Goal: Task Accomplishment & Management: Use online tool/utility

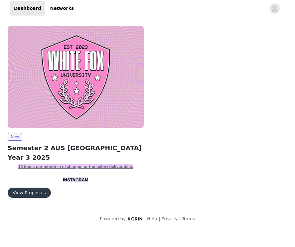
click at [32, 190] on button "View Proposals" at bounding box center [29, 193] width 43 height 10
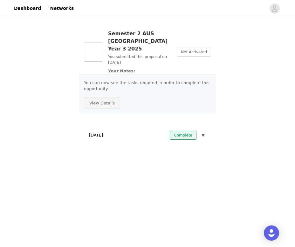
click at [104, 99] on button "View Details" at bounding box center [102, 103] width 36 height 12
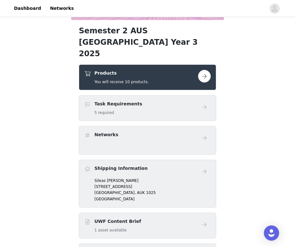
scroll to position [148, 0]
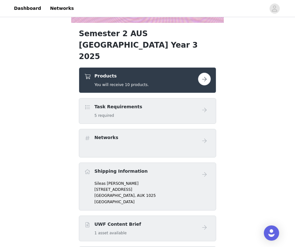
click at [202, 73] on button "button" at bounding box center [204, 79] width 13 height 13
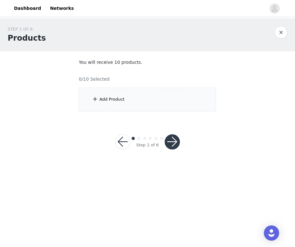
click at [150, 96] on div "Add Product" at bounding box center [147, 100] width 137 height 24
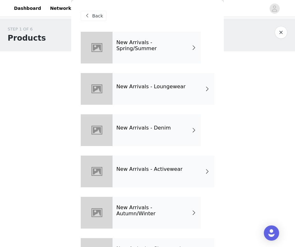
click at [182, 54] on div "New Arrivals - Spring/Summer" at bounding box center [156, 48] width 88 height 32
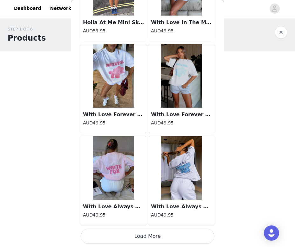
click at [146, 236] on button "Load More" at bounding box center [147, 236] width 133 height 15
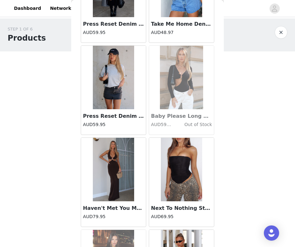
scroll to position [1647, 0]
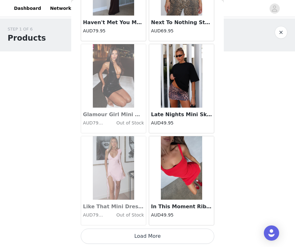
click at [145, 234] on button "Load More" at bounding box center [147, 236] width 133 height 15
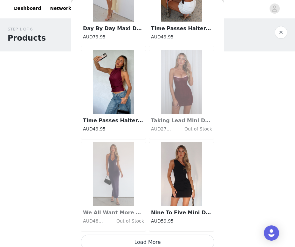
scroll to position [2568, 0]
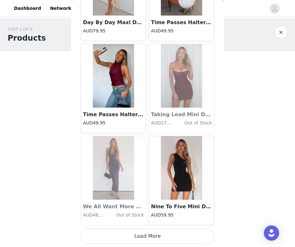
click at [147, 234] on button "Load More" at bounding box center [147, 236] width 133 height 15
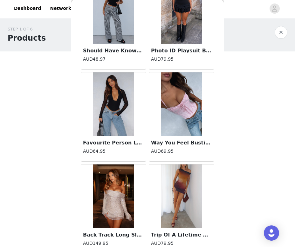
scroll to position [3490, 0]
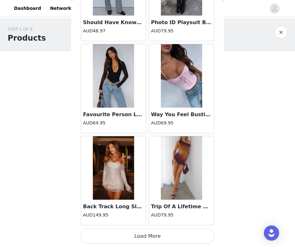
click at [148, 241] on button "Load More" at bounding box center [147, 236] width 133 height 15
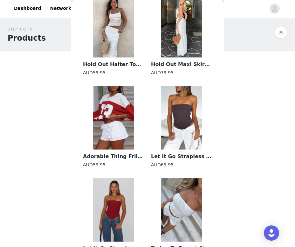
scroll to position [3941, 0]
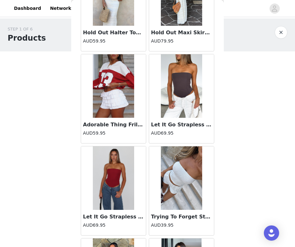
click at [181, 85] on img at bounding box center [181, 86] width 41 height 64
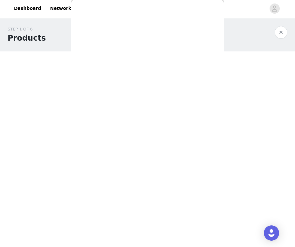
scroll to position [0, 0]
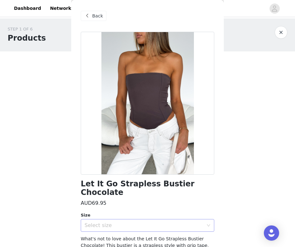
click at [118, 222] on div "Select size" at bounding box center [144, 225] width 119 height 6
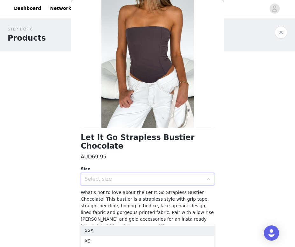
scroll to position [46, 0]
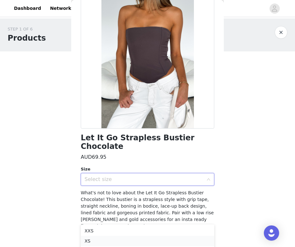
click at [94, 241] on li "XS" at bounding box center [147, 241] width 133 height 10
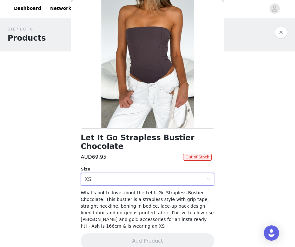
scroll to position [46, 0]
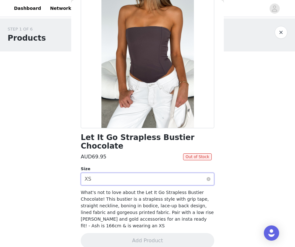
click at [101, 173] on div "Select size XS" at bounding box center [146, 179] width 122 height 12
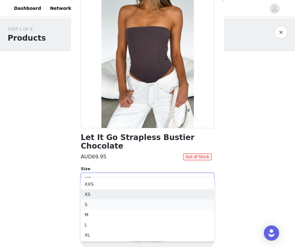
click at [93, 201] on li "S" at bounding box center [147, 205] width 133 height 10
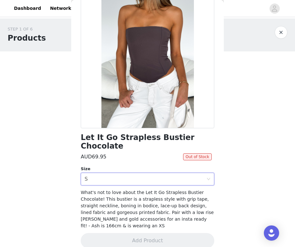
scroll to position [0, 0]
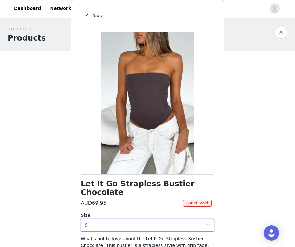
click at [94, 15] on span "Back" at bounding box center [97, 16] width 11 height 7
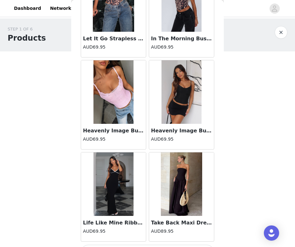
scroll to position [4412, 0]
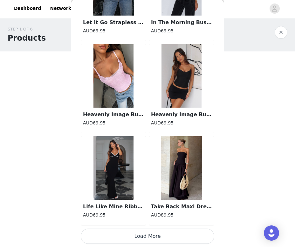
click at [144, 239] on button "Load More" at bounding box center [147, 236] width 133 height 15
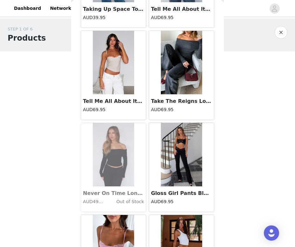
scroll to position [5333, 0]
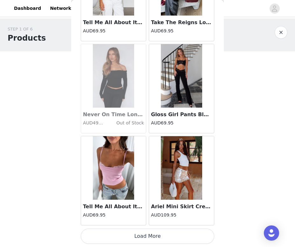
click at [138, 235] on button "Load More" at bounding box center [147, 236] width 133 height 15
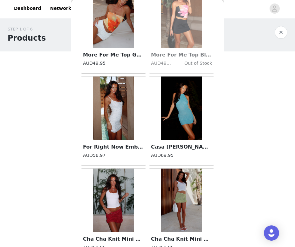
scroll to position [6255, 0]
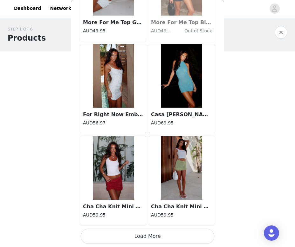
click at [149, 241] on button "Load More" at bounding box center [147, 236] width 133 height 15
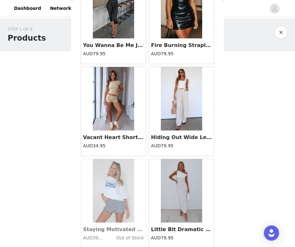
scroll to position [7176, 0]
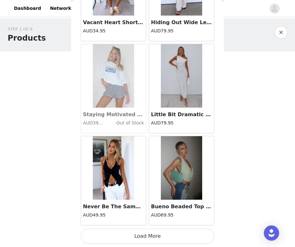
click at [148, 236] on button "Load More" at bounding box center [147, 236] width 133 height 15
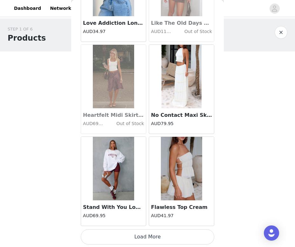
scroll to position [8098, 0]
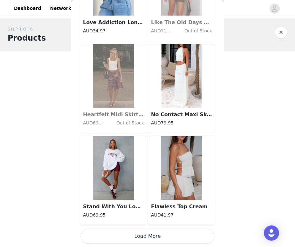
click at [148, 236] on button "Load More" at bounding box center [147, 236] width 133 height 15
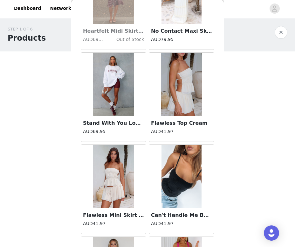
scroll to position [8206, 0]
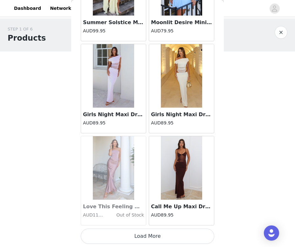
click at [150, 240] on button "Load More" at bounding box center [147, 236] width 133 height 15
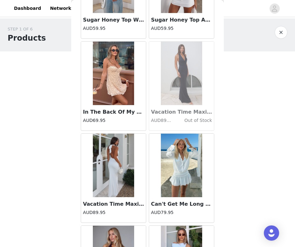
scroll to position [9941, 0]
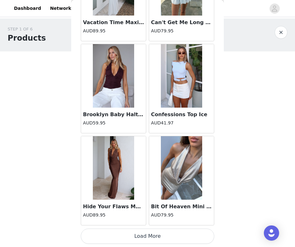
click at [150, 238] on button "Load More" at bounding box center [147, 236] width 133 height 15
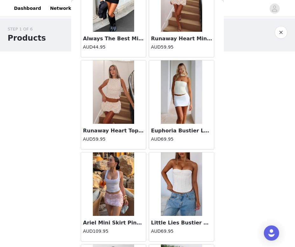
scroll to position [10656, 0]
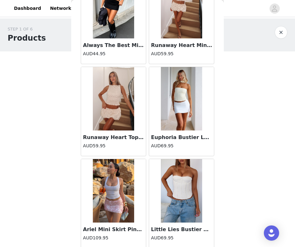
click at [129, 103] on img at bounding box center [113, 99] width 41 height 64
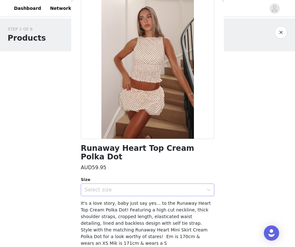
scroll to position [37, 0]
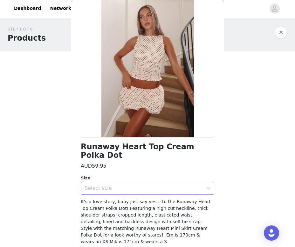
click at [115, 185] on div "Select size" at bounding box center [144, 188] width 119 height 6
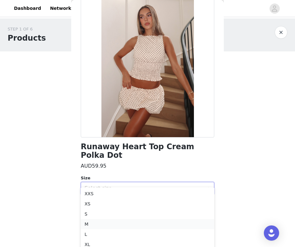
click at [103, 224] on li "M" at bounding box center [147, 224] width 133 height 10
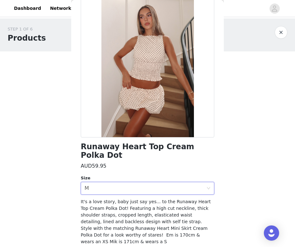
scroll to position [46, 0]
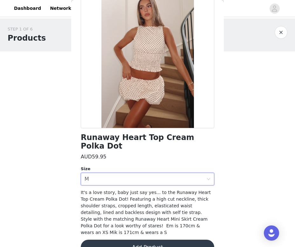
click at [121, 240] on button "Add Product" at bounding box center [147, 247] width 133 height 15
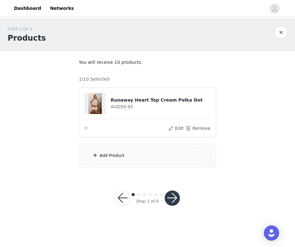
click at [145, 158] on div "Add Product" at bounding box center [147, 156] width 137 height 24
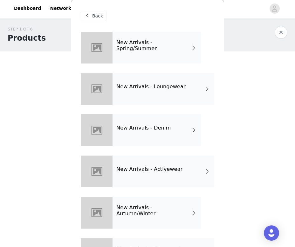
click at [140, 202] on div "New Arrivals - Autumn/Winter" at bounding box center [156, 213] width 88 height 32
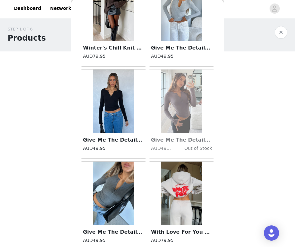
scroll to position [725, 0]
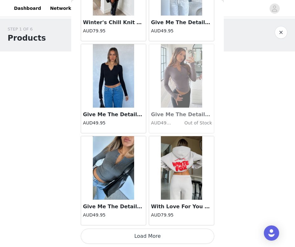
click at [146, 234] on button "Load More" at bounding box center [147, 236] width 133 height 15
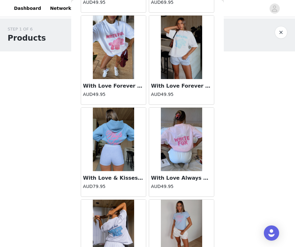
scroll to position [1647, 0]
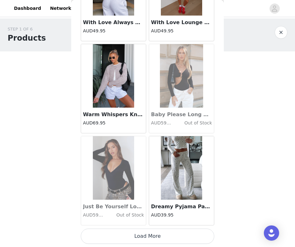
click at [148, 240] on button "Load More" at bounding box center [147, 236] width 133 height 15
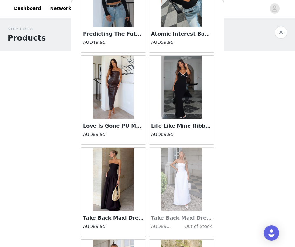
scroll to position [2568, 0]
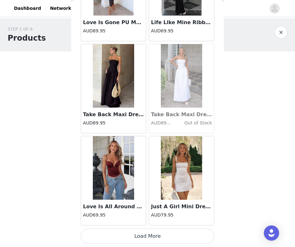
click at [148, 236] on button "Load More" at bounding box center [147, 236] width 133 height 15
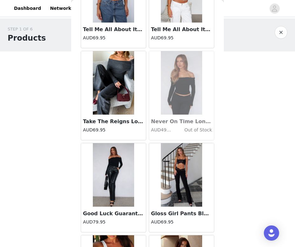
scroll to position [3490, 0]
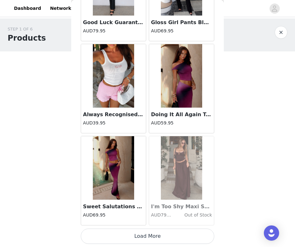
click at [148, 239] on button "Load More" at bounding box center [147, 236] width 133 height 15
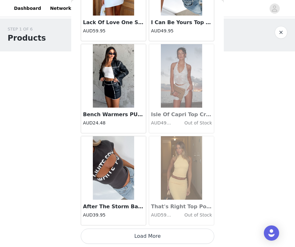
click at [148, 239] on button "Load More" at bounding box center [147, 236] width 133 height 15
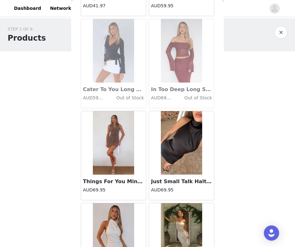
scroll to position [4892, 0]
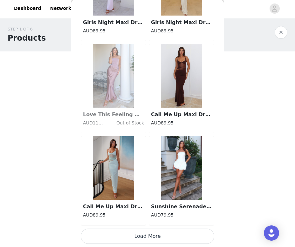
click at [147, 242] on button "Load More" at bounding box center [147, 236] width 133 height 15
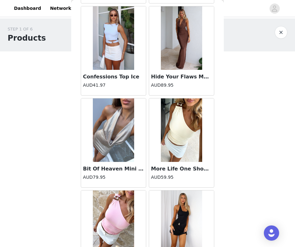
scroll to position [6255, 0]
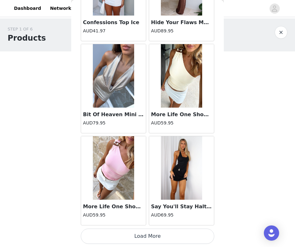
click at [147, 238] on button "Load More" at bounding box center [147, 236] width 133 height 15
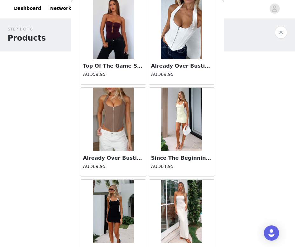
scroll to position [7014, 0]
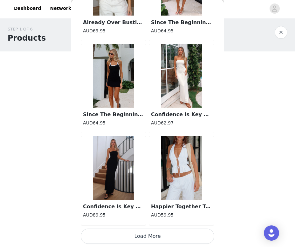
click at [146, 240] on button "Load More" at bounding box center [147, 236] width 133 height 15
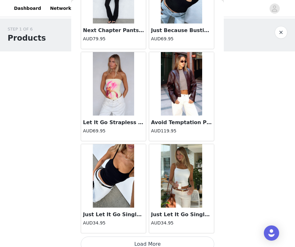
scroll to position [8098, 0]
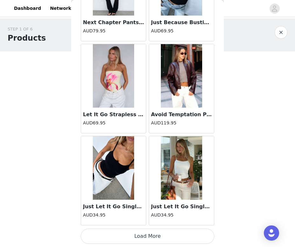
click at [148, 229] on button "Load More" at bounding box center [147, 236] width 133 height 15
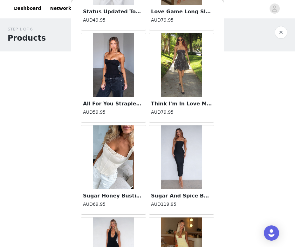
scroll to position [8387, 0]
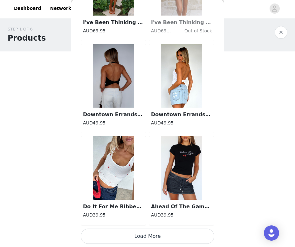
click at [147, 234] on button "Load More" at bounding box center [147, 236] width 133 height 15
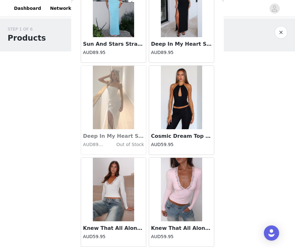
scroll to position [9854, 0]
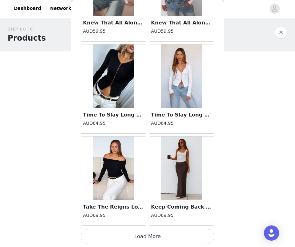
click at [147, 238] on button "Load More" at bounding box center [147, 236] width 133 height 15
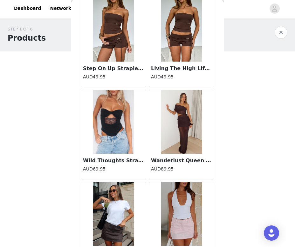
scroll to position [10863, 0]
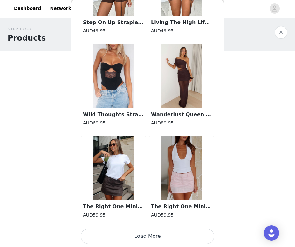
click at [148, 236] on button "Load More" at bounding box center [147, 236] width 133 height 15
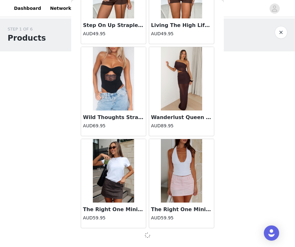
scroll to position [10860, 0]
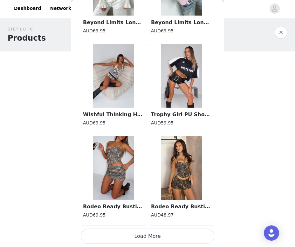
click at [147, 232] on button "Load More" at bounding box center [147, 236] width 133 height 15
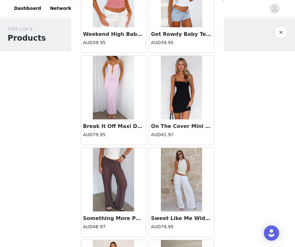
scroll to position [12706, 0]
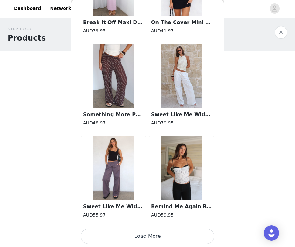
click at [148, 241] on button "Load More" at bounding box center [147, 236] width 133 height 15
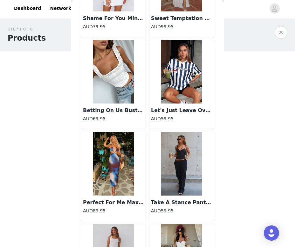
scroll to position [13628, 0]
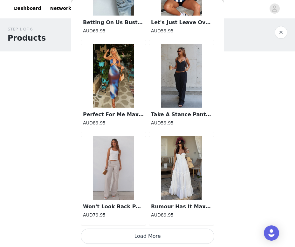
click at [148, 232] on button "Load More" at bounding box center [147, 236] width 133 height 15
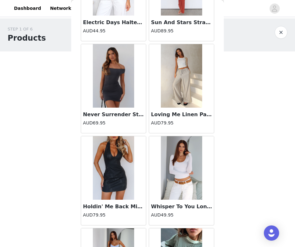
scroll to position [14235, 0]
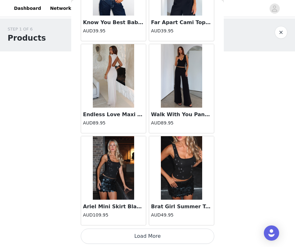
click at [148, 238] on button "Load More" at bounding box center [147, 236] width 133 height 15
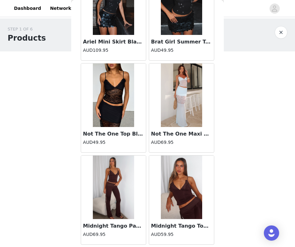
scroll to position [14716, 0]
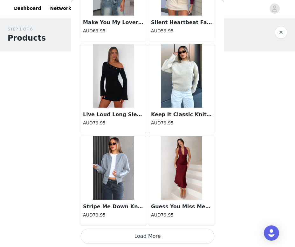
click at [149, 235] on button "Load More" at bounding box center [147, 236] width 133 height 15
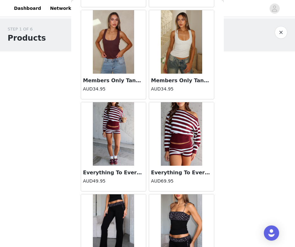
scroll to position [15965, 0]
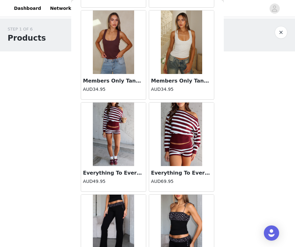
click at [185, 135] on img at bounding box center [181, 135] width 41 height 64
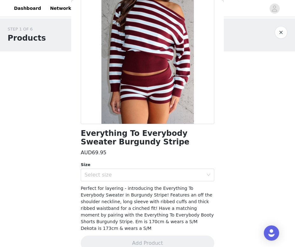
scroll to position [55, 0]
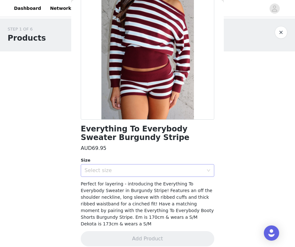
click at [136, 174] on div "Select size" at bounding box center [146, 171] width 122 height 12
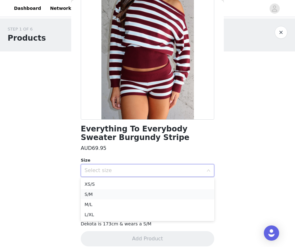
click at [111, 195] on li "S/M" at bounding box center [147, 194] width 133 height 10
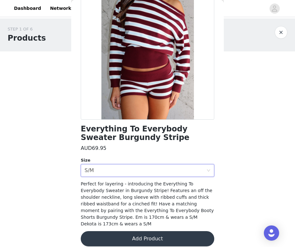
click at [113, 233] on button "Add Product" at bounding box center [147, 238] width 133 height 15
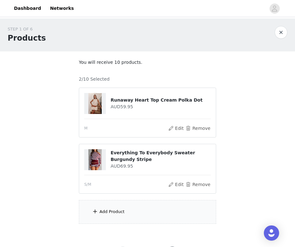
click at [120, 210] on div "Add Product" at bounding box center [111, 212] width 25 height 6
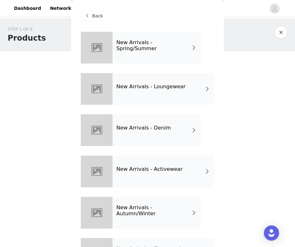
click at [133, 208] on h4 "New Arrivals - Autumn/Winter" at bounding box center [153, 211] width 75 height 12
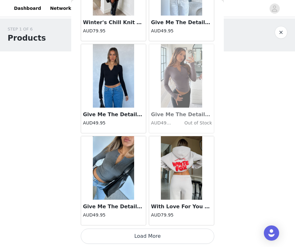
click at [141, 239] on button "Load More" at bounding box center [147, 236] width 133 height 15
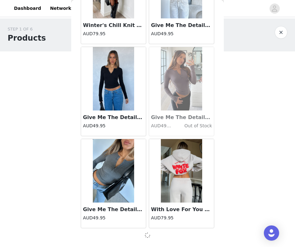
scroll to position [722, 0]
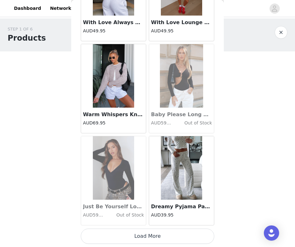
click at [147, 233] on button "Load More" at bounding box center [147, 236] width 133 height 15
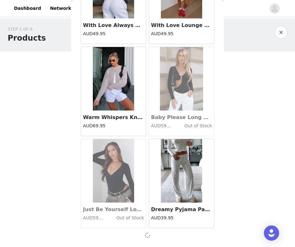
scroll to position [1644, 0]
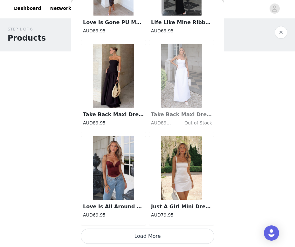
click at [148, 234] on button "Load More" at bounding box center [147, 236] width 133 height 15
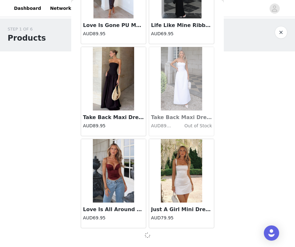
scroll to position [2566, 0]
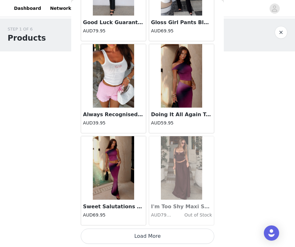
click at [147, 238] on button "Load More" at bounding box center [147, 236] width 133 height 15
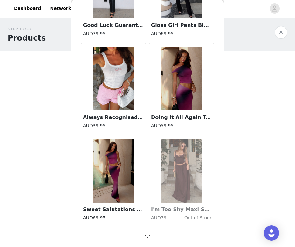
scroll to position [3487, 0]
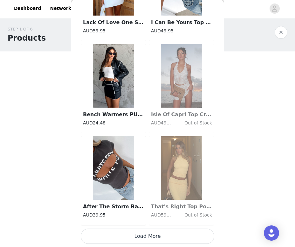
click at [146, 234] on button "Load More" at bounding box center [147, 236] width 133 height 15
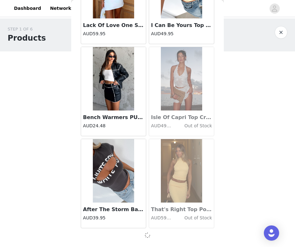
scroll to position [4409, 0]
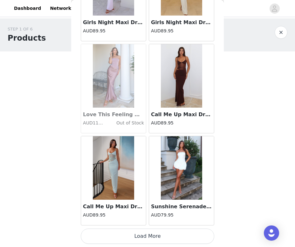
click at [146, 234] on button "Load More" at bounding box center [147, 236] width 133 height 15
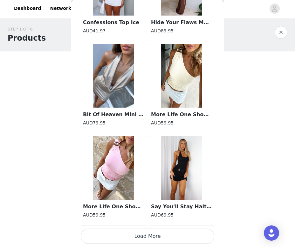
click at [146, 239] on button "Load More" at bounding box center [147, 236] width 133 height 15
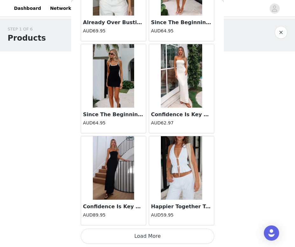
click at [146, 239] on button "Load More" at bounding box center [147, 236] width 133 height 15
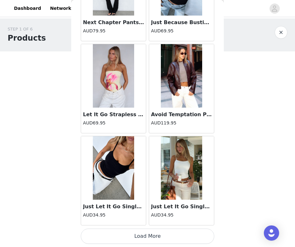
click at [146, 239] on button "Load More" at bounding box center [147, 236] width 133 height 15
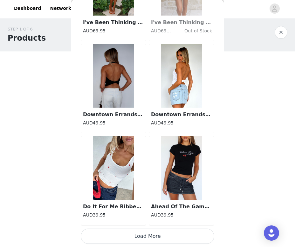
click at [146, 239] on button "Load More" at bounding box center [147, 236] width 133 height 15
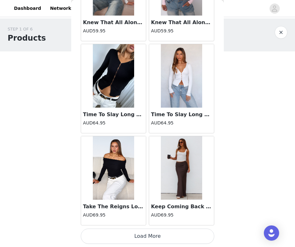
click at [146, 239] on button "Load More" at bounding box center [147, 236] width 133 height 15
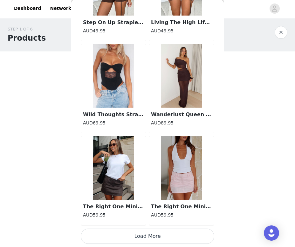
click at [146, 239] on button "Load More" at bounding box center [147, 236] width 133 height 15
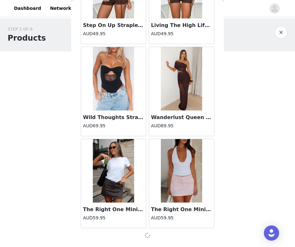
scroll to position [10860, 0]
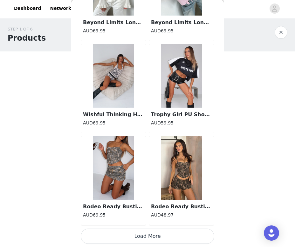
click at [146, 233] on button "Load More" at bounding box center [147, 236] width 133 height 15
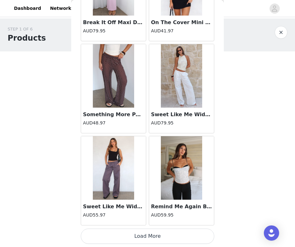
click at [146, 233] on button "Load More" at bounding box center [147, 236] width 133 height 15
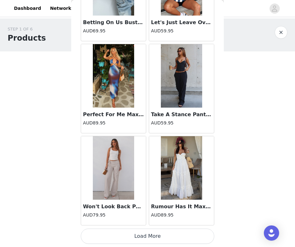
click at [146, 229] on button "Load More" at bounding box center [147, 236] width 133 height 15
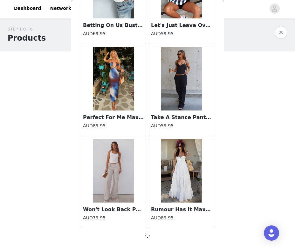
scroll to position [13625, 0]
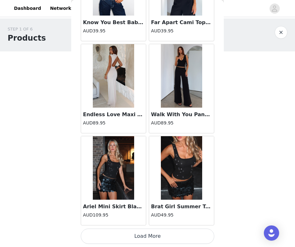
click at [146, 231] on button "Load More" at bounding box center [147, 236] width 133 height 15
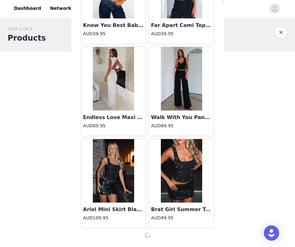
scroll to position [14546, 0]
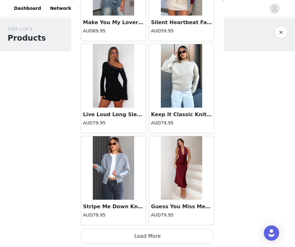
click at [140, 234] on button "Load More" at bounding box center [147, 236] width 133 height 15
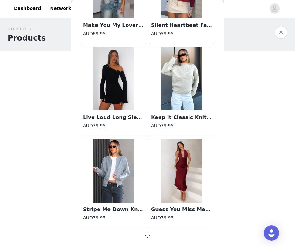
scroll to position [30, 0]
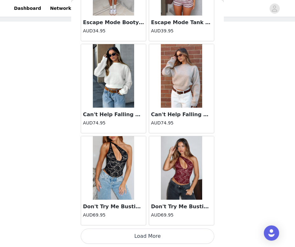
click at [147, 237] on button "Load More" at bounding box center [147, 236] width 133 height 15
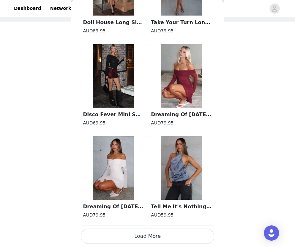
click at [147, 236] on button "Load More" at bounding box center [147, 236] width 133 height 15
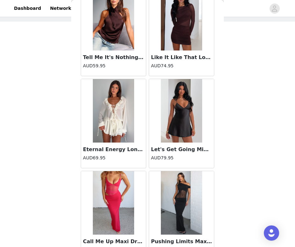
scroll to position [17771, 0]
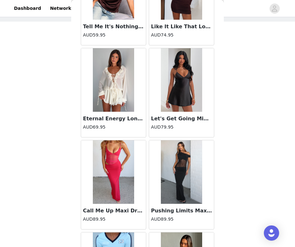
click at [121, 108] on img at bounding box center [113, 80] width 41 height 64
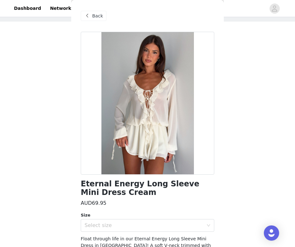
scroll to position [23, 0]
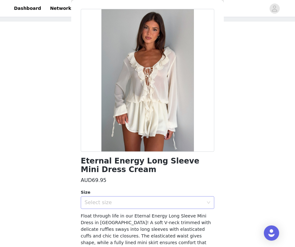
click at [105, 199] on div "Select size" at bounding box center [146, 203] width 122 height 12
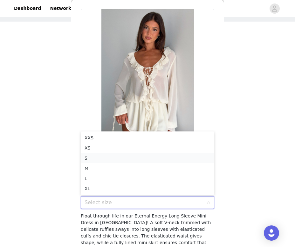
click at [96, 159] on li "S" at bounding box center [147, 158] width 133 height 10
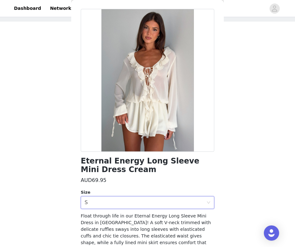
scroll to position [62, 0]
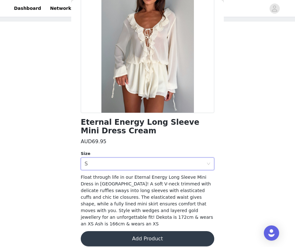
click at [132, 234] on button "Add Product" at bounding box center [147, 238] width 133 height 15
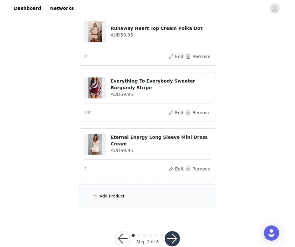
scroll to position [76, 0]
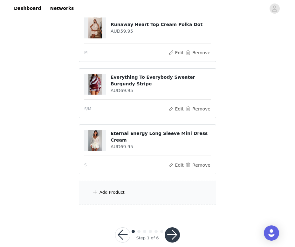
click at [145, 194] on div "Add Product" at bounding box center [147, 193] width 137 height 24
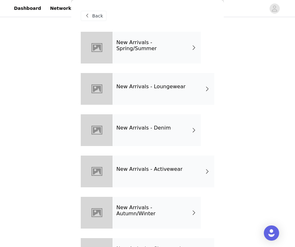
click at [149, 168] on h4 "New Arrivals - Activewear" at bounding box center [149, 170] width 66 height 6
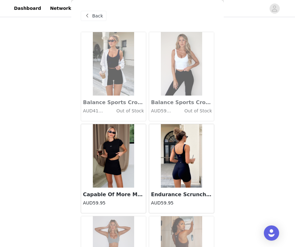
click at [91, 12] on span at bounding box center [87, 16] width 8 height 8
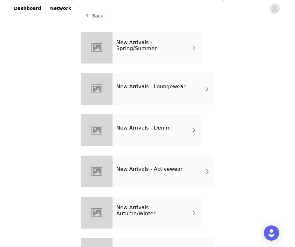
scroll to position [37, 0]
click at [174, 55] on div "New Arrivals - Spring/Summer" at bounding box center [156, 48] width 88 height 32
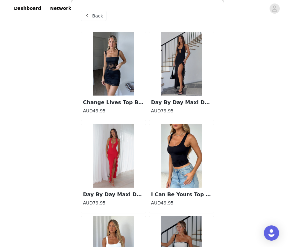
scroll to position [725, 0]
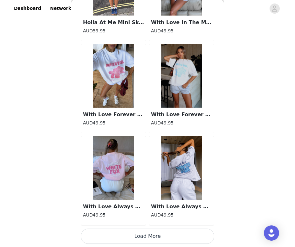
click at [144, 236] on button "Load More" at bounding box center [147, 236] width 133 height 15
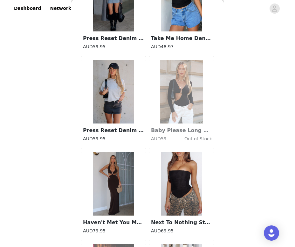
scroll to position [1647, 0]
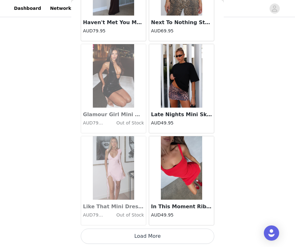
click at [151, 234] on button "Load More" at bounding box center [147, 236] width 133 height 15
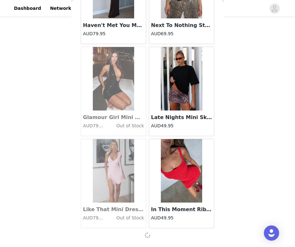
scroll to position [1644, 0]
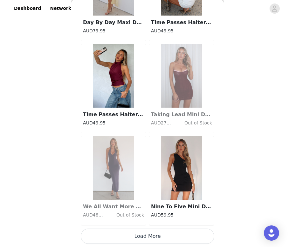
click at [146, 242] on button "Load More" at bounding box center [147, 236] width 133 height 15
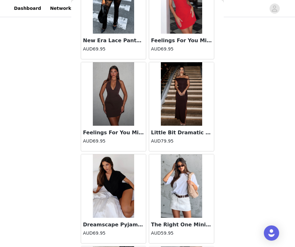
scroll to position [3490, 0]
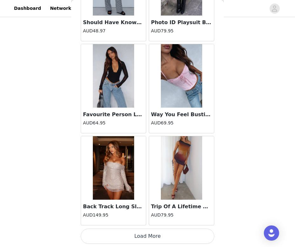
click at [148, 230] on button "Load More" at bounding box center [147, 236] width 133 height 15
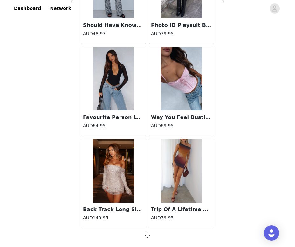
scroll to position [3487, 0]
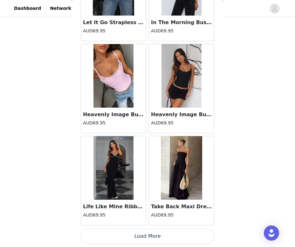
click at [148, 230] on button "Load More" at bounding box center [147, 236] width 133 height 15
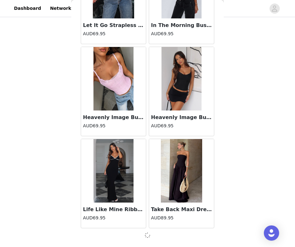
scroll to position [4409, 0]
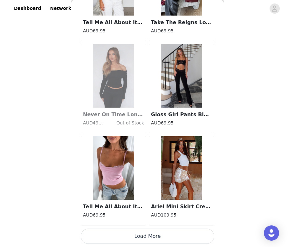
click at [147, 235] on button "Load More" at bounding box center [147, 236] width 133 height 15
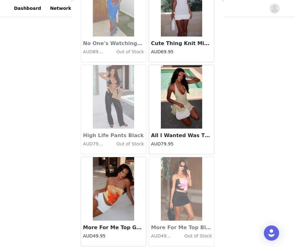
scroll to position [6255, 0]
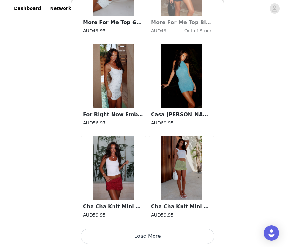
click at [147, 234] on button "Load More" at bounding box center [147, 236] width 133 height 15
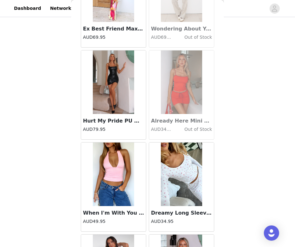
scroll to position [7176, 0]
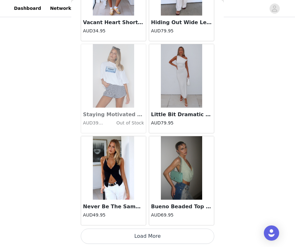
click at [145, 238] on button "Load More" at bounding box center [147, 236] width 133 height 15
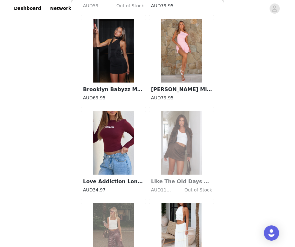
scroll to position [8098, 0]
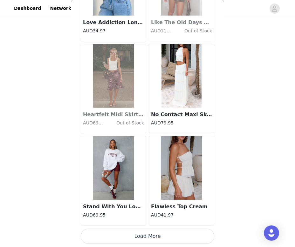
click at [147, 232] on button "Load More" at bounding box center [147, 236] width 133 height 15
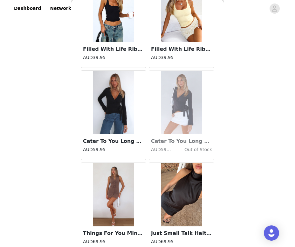
scroll to position [9020, 0]
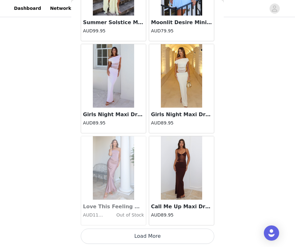
click at [148, 240] on button "Load More" at bounding box center [147, 236] width 133 height 15
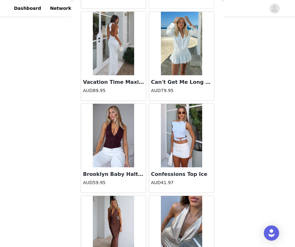
scroll to position [9941, 0]
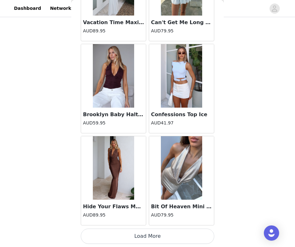
click at [147, 237] on button "Load More" at bounding box center [147, 236] width 133 height 15
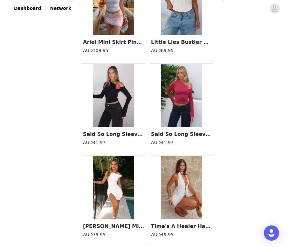
scroll to position [10863, 0]
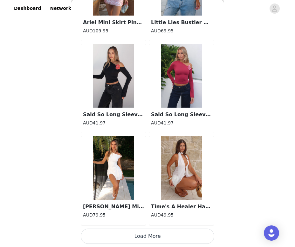
click at [147, 236] on button "Load More" at bounding box center [147, 236] width 133 height 15
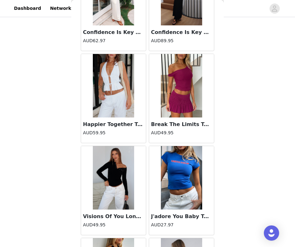
scroll to position [11784, 0]
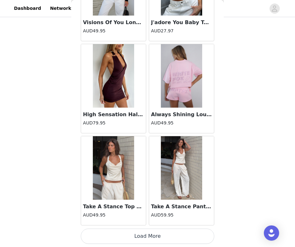
click at [148, 232] on button "Load More" at bounding box center [147, 236] width 133 height 15
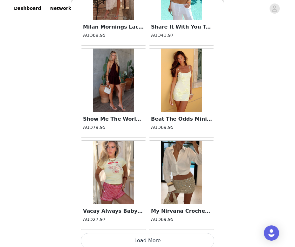
scroll to position [12706, 0]
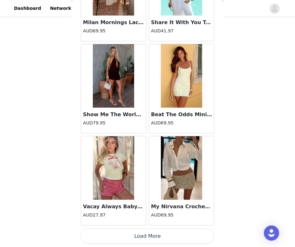
click at [149, 235] on button "Load More" at bounding box center [147, 236] width 133 height 15
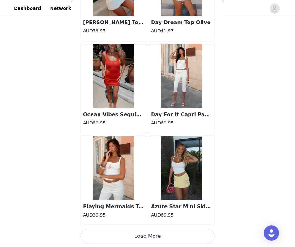
scroll to position [13494, 0]
click at [155, 236] on button "Load More" at bounding box center [147, 236] width 133 height 15
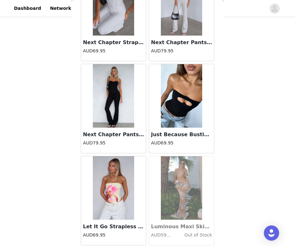
scroll to position [14549, 0]
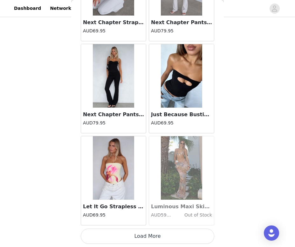
click at [147, 240] on button "Load More" at bounding box center [147, 236] width 133 height 15
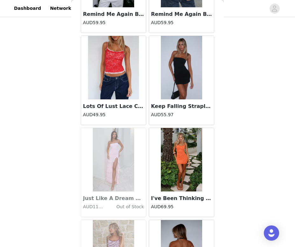
scroll to position [15471, 0]
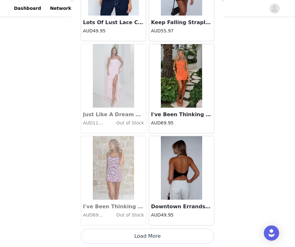
click at [148, 233] on button "Load More" at bounding box center [147, 236] width 133 height 15
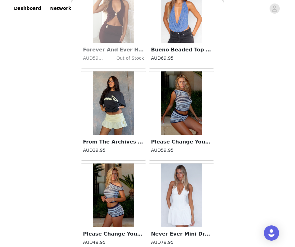
scroll to position [16365, 0]
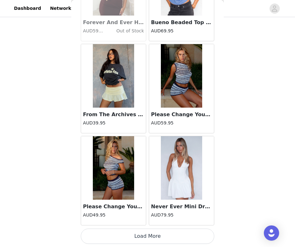
click at [149, 237] on button "Load More" at bounding box center [147, 236] width 133 height 15
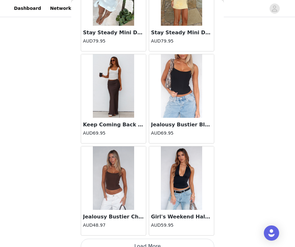
scroll to position [17314, 0]
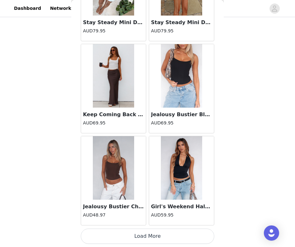
click at [148, 239] on button "Load More" at bounding box center [147, 236] width 133 height 15
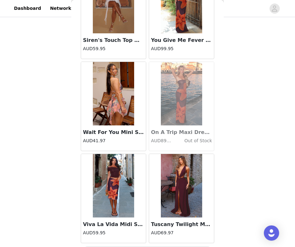
scroll to position [18236, 0]
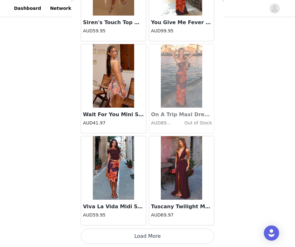
click at [147, 235] on button "Load More" at bounding box center [147, 236] width 133 height 15
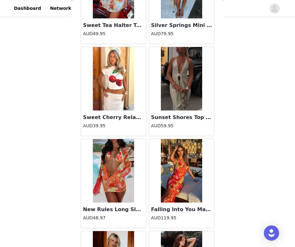
scroll to position [18808, 0]
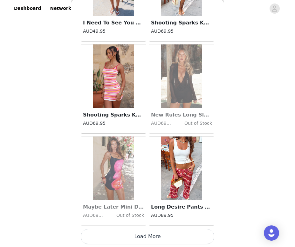
click at [147, 240] on button "Load More" at bounding box center [147, 236] width 133 height 15
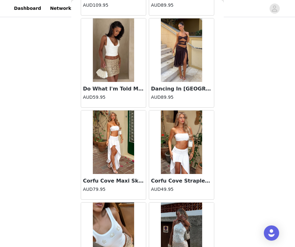
scroll to position [20079, 0]
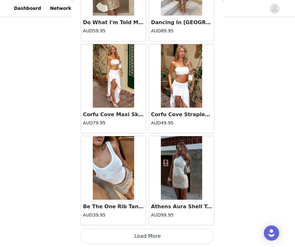
click at [147, 235] on button "Load More" at bounding box center [147, 236] width 133 height 15
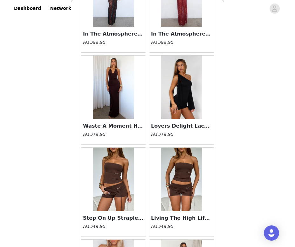
scroll to position [21001, 0]
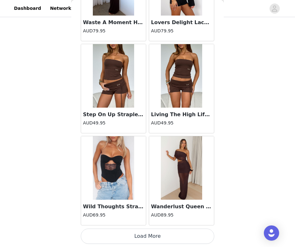
click at [148, 237] on button "Load More" at bounding box center [147, 236] width 133 height 15
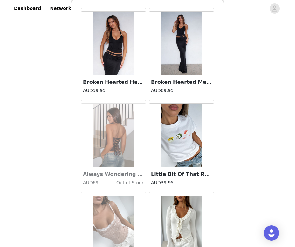
scroll to position [21922, 0]
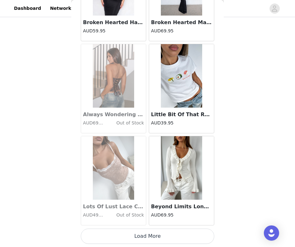
click at [151, 238] on button "Load More" at bounding box center [147, 236] width 133 height 15
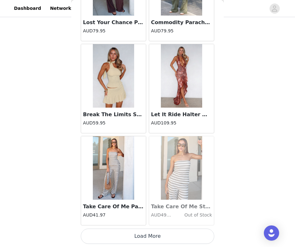
scroll to position [52, 0]
click at [146, 241] on button "Load More" at bounding box center [147, 236] width 133 height 15
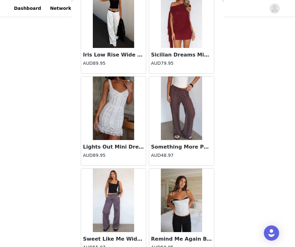
scroll to position [23765, 0]
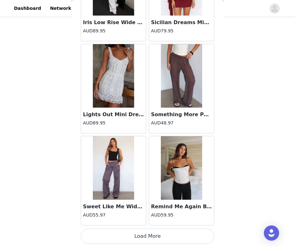
click at [145, 239] on button "Load More" at bounding box center [147, 236] width 133 height 15
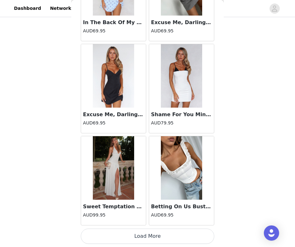
scroll to position [86, 0]
click at [145, 241] on button "Load More" at bounding box center [147, 236] width 133 height 15
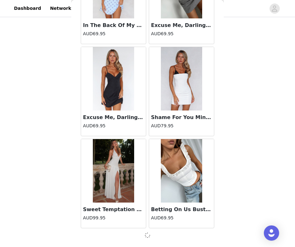
scroll to position [24684, 0]
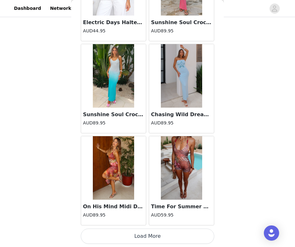
click at [145, 241] on button "Load More" at bounding box center [147, 236] width 133 height 15
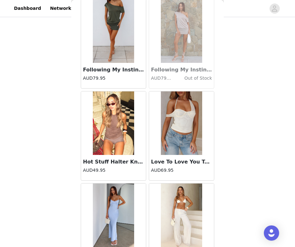
scroll to position [26508, 0]
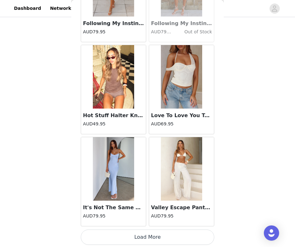
click at [145, 240] on button "Load More" at bounding box center [147, 237] width 133 height 15
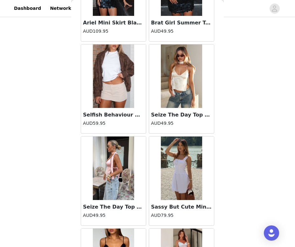
scroll to position [27452, 0]
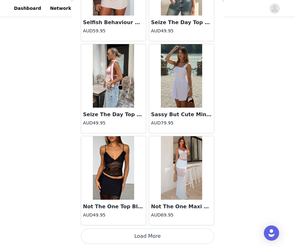
click at [149, 237] on button "Load More" at bounding box center [147, 236] width 133 height 15
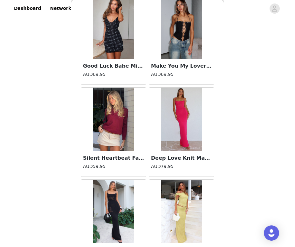
scroll to position [28373, 0]
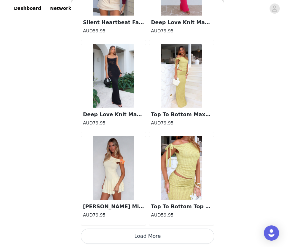
click at [145, 239] on button "Load More" at bounding box center [147, 236] width 133 height 15
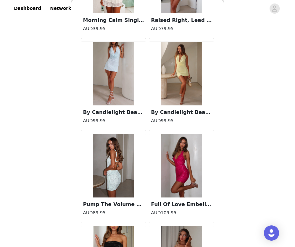
scroll to position [29295, 0]
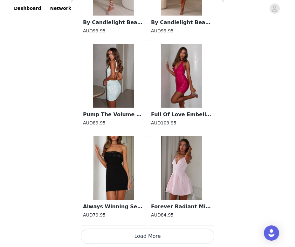
click at [145, 239] on button "Load More" at bounding box center [147, 236] width 133 height 15
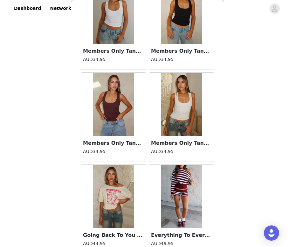
scroll to position [29900, 0]
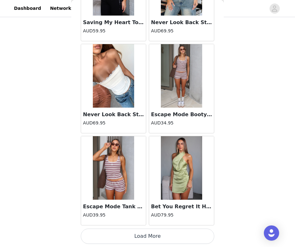
click at [149, 241] on button "Load More" at bounding box center [147, 236] width 133 height 15
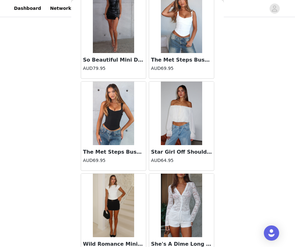
scroll to position [31138, 0]
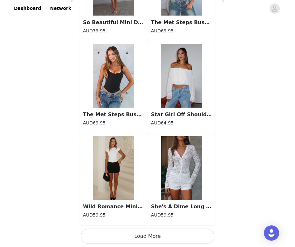
click at [149, 241] on button "Load More" at bounding box center [147, 236] width 133 height 15
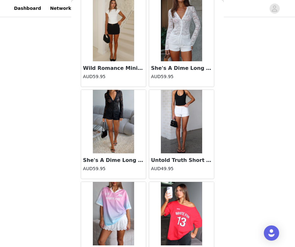
scroll to position [31277, 0]
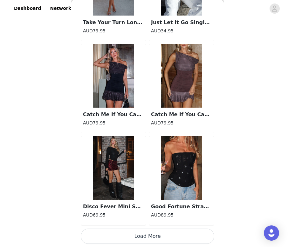
click at [148, 242] on button "Load More" at bounding box center [147, 236] width 133 height 15
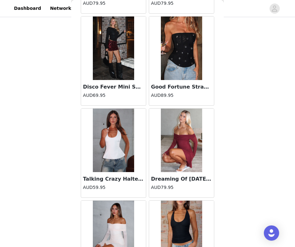
scroll to position [32209, 0]
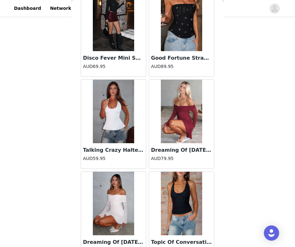
click at [116, 119] on img at bounding box center [113, 112] width 41 height 64
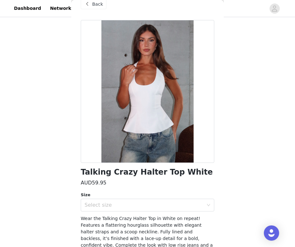
scroll to position [13, 0]
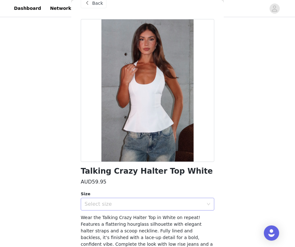
click at [98, 202] on div "Select size" at bounding box center [144, 204] width 119 height 6
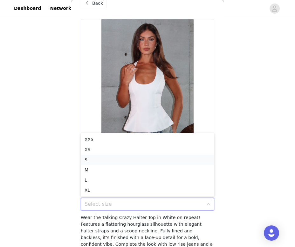
click at [99, 160] on li "S" at bounding box center [147, 160] width 133 height 10
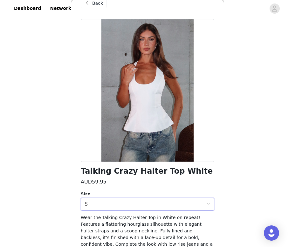
scroll to position [46, 0]
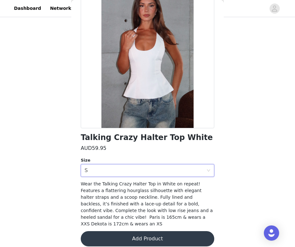
click at [114, 231] on button "Add Product" at bounding box center [147, 238] width 133 height 15
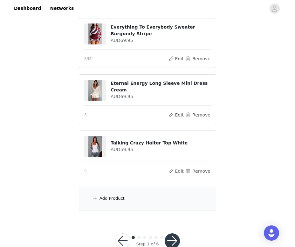
scroll to position [127, 0]
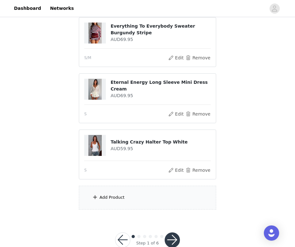
click at [119, 200] on div "Add Product" at bounding box center [111, 197] width 25 height 6
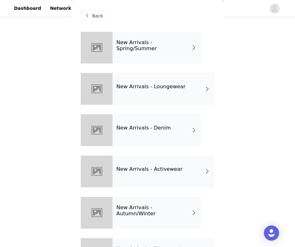
click at [155, 84] on h4 "New Arrivals - Loungewear" at bounding box center [150, 87] width 69 height 6
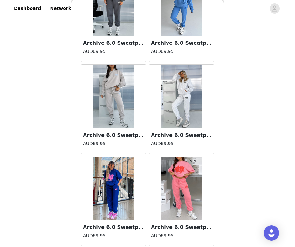
scroll to position [725, 0]
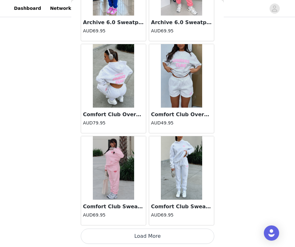
click at [148, 234] on button "Load More" at bounding box center [147, 236] width 133 height 15
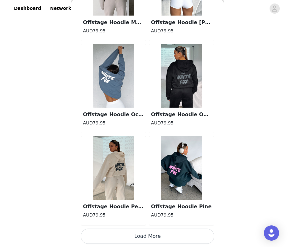
click at [148, 236] on button "Load More" at bounding box center [147, 236] width 133 height 15
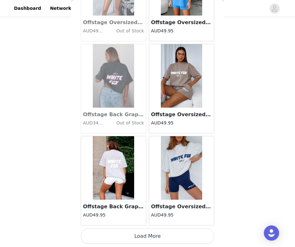
click at [148, 239] on button "Load More" at bounding box center [147, 236] width 133 height 15
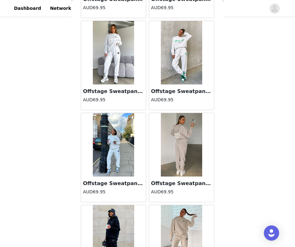
scroll to position [3490, 0]
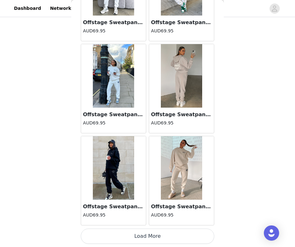
click at [145, 236] on button "Load More" at bounding box center [147, 236] width 133 height 15
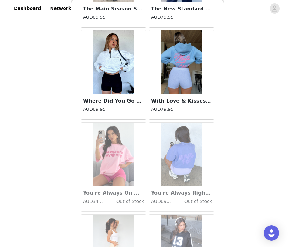
scroll to position [4412, 0]
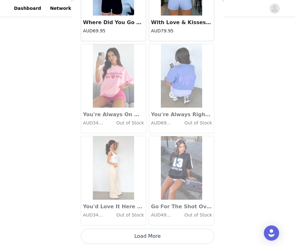
click at [151, 242] on button "Load More" at bounding box center [147, 236] width 133 height 15
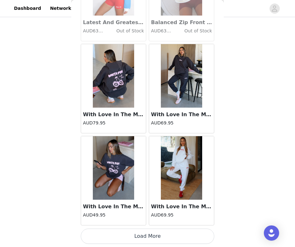
scroll to position [142, 0]
click at [147, 238] on button "Load More" at bounding box center [147, 236] width 133 height 15
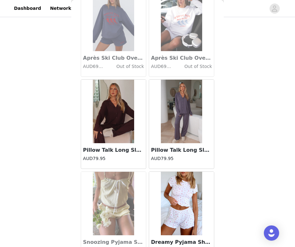
scroll to position [6255, 0]
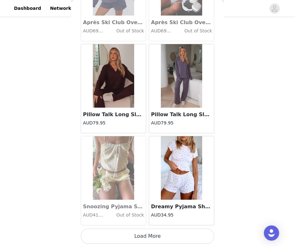
click at [148, 240] on button "Load More" at bounding box center [147, 236] width 133 height 15
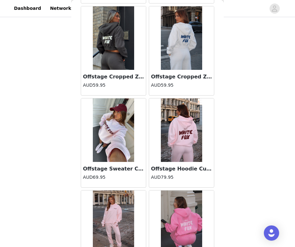
scroll to position [7176, 0]
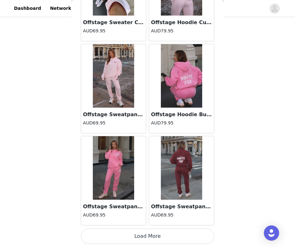
click at [149, 231] on button "Load More" at bounding box center [147, 236] width 133 height 15
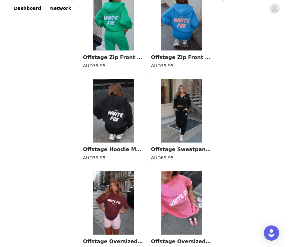
scroll to position [8098, 0]
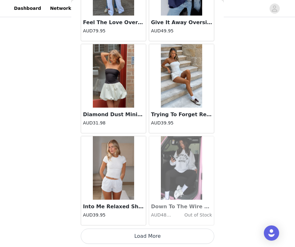
click at [149, 233] on button "Load More" at bounding box center [147, 236] width 133 height 15
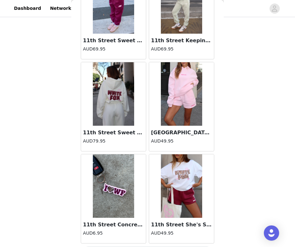
scroll to position [9020, 0]
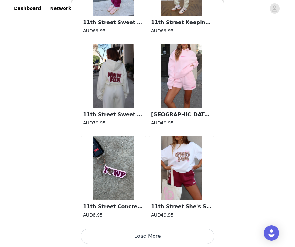
click at [148, 239] on button "Load More" at bounding box center [147, 236] width 133 height 15
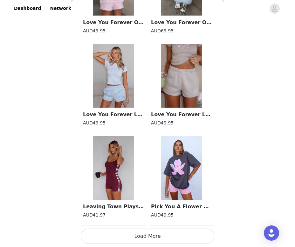
click at [148, 239] on button "Load More" at bounding box center [147, 236] width 133 height 15
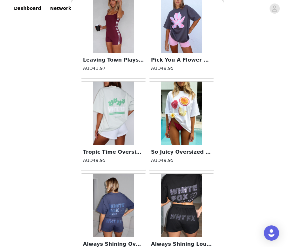
scroll to position [10863, 0]
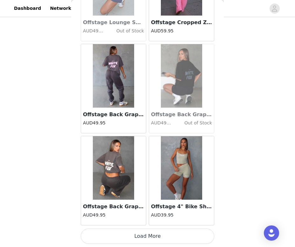
click at [148, 239] on button "Load More" at bounding box center [147, 236] width 133 height 15
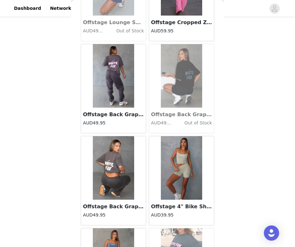
scroll to position [11784, 0]
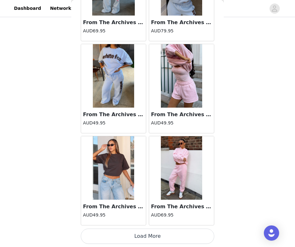
click at [148, 239] on button "Load More" at bounding box center [147, 236] width 133 height 15
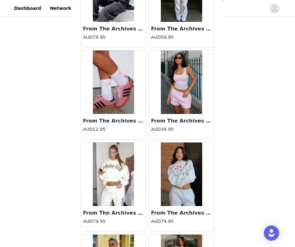
scroll to position [12706, 0]
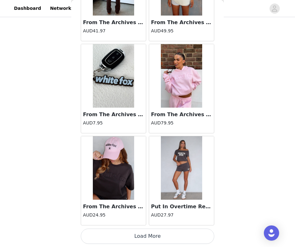
click at [149, 235] on button "Load More" at bounding box center [147, 236] width 133 height 15
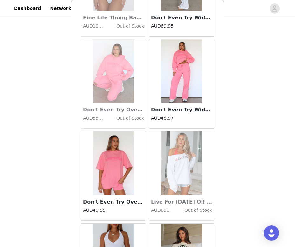
scroll to position [13628, 0]
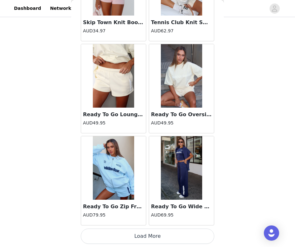
click at [149, 237] on button "Load More" at bounding box center [147, 236] width 133 height 15
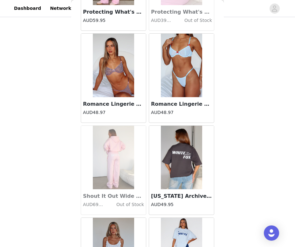
scroll to position [14549, 0]
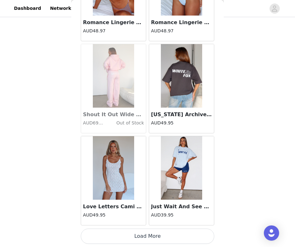
click at [146, 236] on button "Load More" at bounding box center [147, 236] width 133 height 15
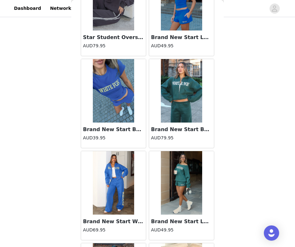
scroll to position [15471, 0]
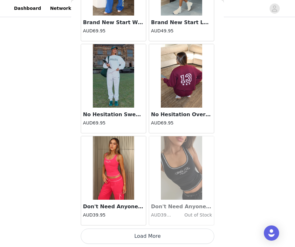
click at [149, 238] on button "Load More" at bounding box center [147, 236] width 133 height 15
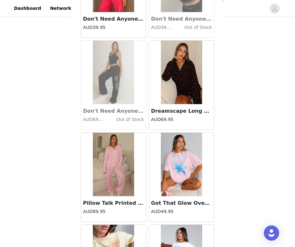
scroll to position [16393, 0]
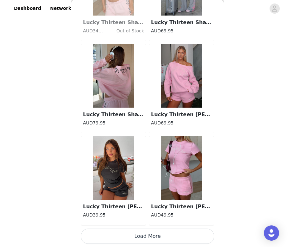
click at [149, 239] on button "Load More" at bounding box center [147, 236] width 133 height 15
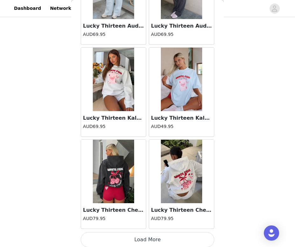
scroll to position [17314, 0]
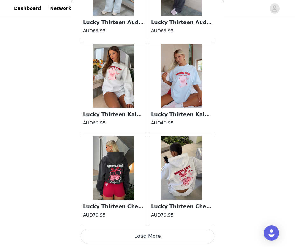
click at [149, 239] on button "Load More" at bounding box center [147, 236] width 133 height 15
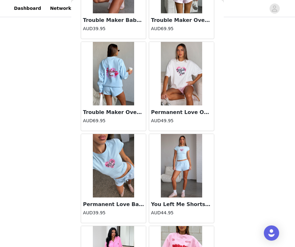
scroll to position [18236, 0]
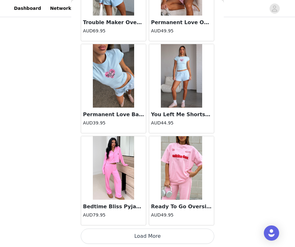
click at [148, 235] on button "Load More" at bounding box center [147, 236] width 133 height 15
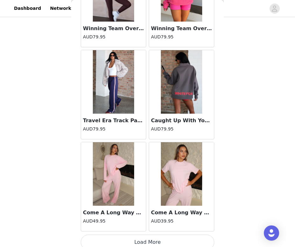
scroll to position [19157, 0]
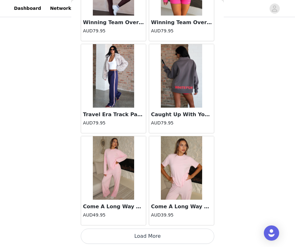
click at [147, 238] on button "Load More" at bounding box center [147, 236] width 133 height 15
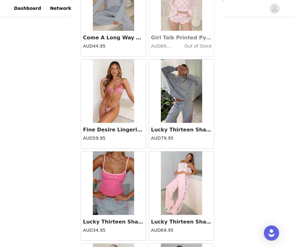
scroll to position [16091, 0]
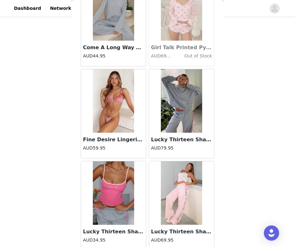
click at [175, 119] on img at bounding box center [181, 101] width 41 height 64
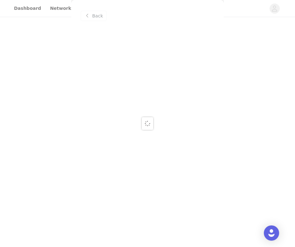
scroll to position [0, 0]
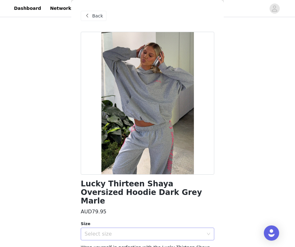
click at [109, 231] on div "Select size" at bounding box center [144, 234] width 119 height 6
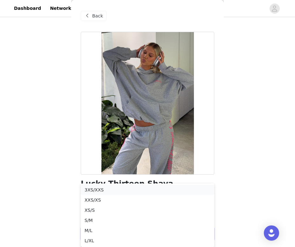
scroll to position [192, 0]
click at [94, 222] on li "S/M" at bounding box center [147, 220] width 133 height 10
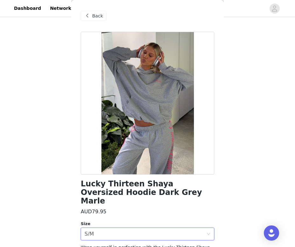
scroll to position [63, 0]
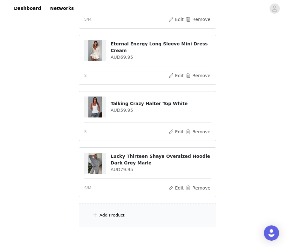
scroll to position [199, 0]
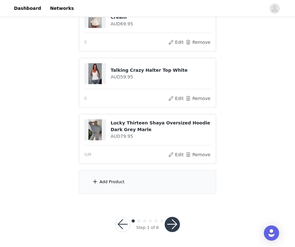
click at [138, 184] on div "Add Product" at bounding box center [147, 182] width 137 height 24
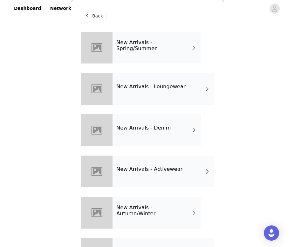
click at [176, 97] on div "New Arrivals - Loungewear" at bounding box center [163, 89] width 102 height 32
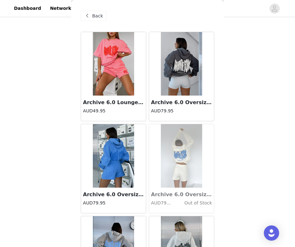
scroll to position [725, 0]
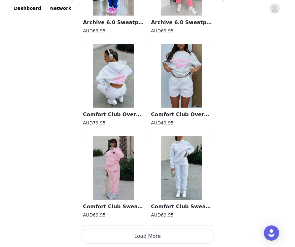
click at [139, 238] on button "Load More" at bounding box center [147, 236] width 133 height 15
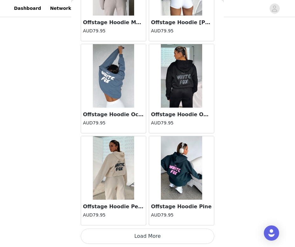
click at [147, 232] on button "Load More" at bounding box center [147, 236] width 133 height 15
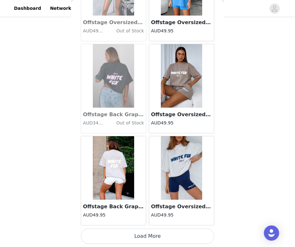
click at [147, 234] on button "Load More" at bounding box center [147, 236] width 133 height 15
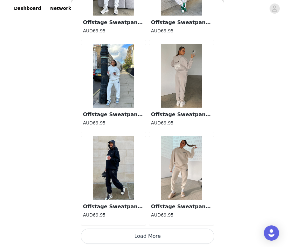
click at [147, 234] on button "Load More" at bounding box center [147, 236] width 133 height 15
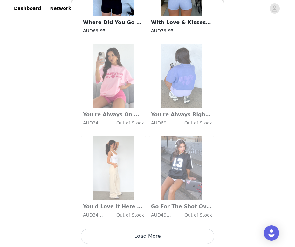
click at [147, 234] on button "Load More" at bounding box center [147, 236] width 133 height 15
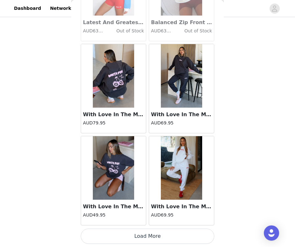
click at [147, 234] on button "Load More" at bounding box center [147, 236] width 133 height 15
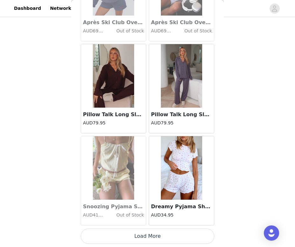
click at [147, 234] on button "Load More" at bounding box center [147, 236] width 133 height 15
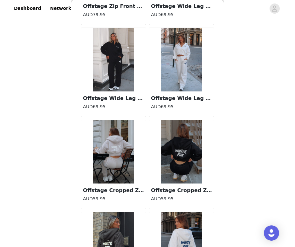
scroll to position [7176, 0]
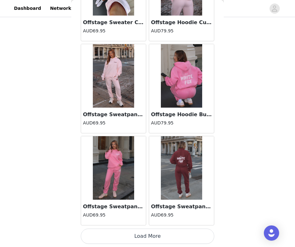
click at [147, 234] on button "Load More" at bounding box center [147, 236] width 133 height 15
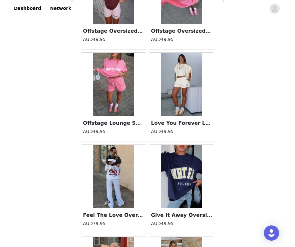
scroll to position [8098, 0]
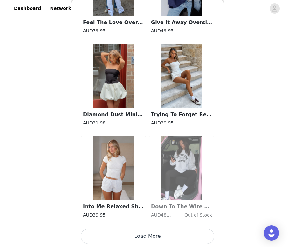
click at [148, 235] on button "Load More" at bounding box center [147, 236] width 133 height 15
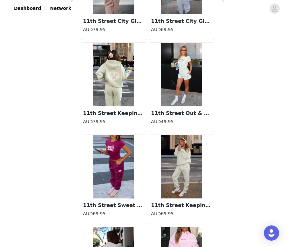
scroll to position [9020, 0]
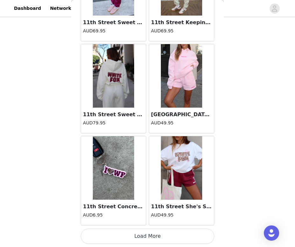
click at [148, 235] on button "Load More" at bounding box center [147, 236] width 133 height 15
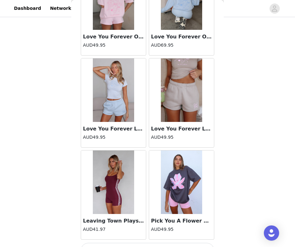
scroll to position [9941, 0]
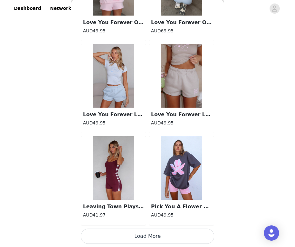
click at [148, 235] on button "Load More" at bounding box center [147, 236] width 133 height 15
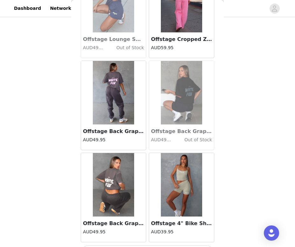
scroll to position [10863, 0]
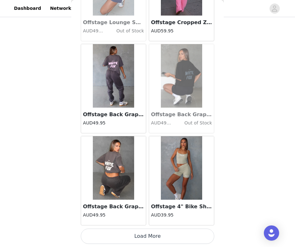
click at [149, 237] on button "Load More" at bounding box center [147, 236] width 133 height 15
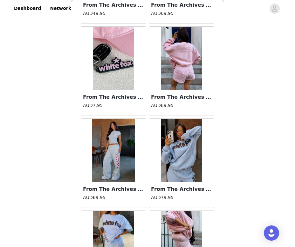
scroll to position [11784, 0]
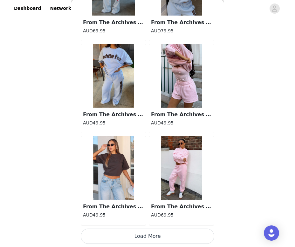
click at [149, 238] on button "Load More" at bounding box center [147, 236] width 133 height 15
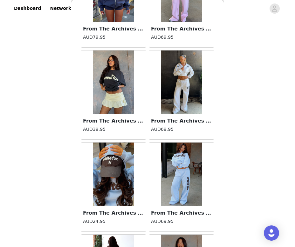
scroll to position [12706, 0]
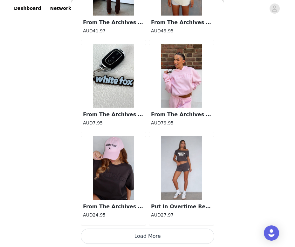
click at [148, 239] on button "Load More" at bounding box center [147, 236] width 133 height 15
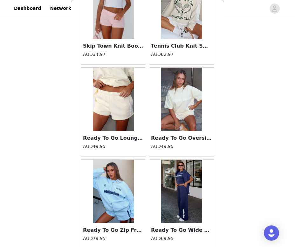
scroll to position [13628, 0]
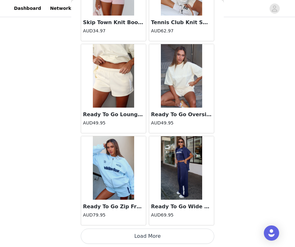
click at [147, 240] on button "Load More" at bounding box center [147, 236] width 133 height 15
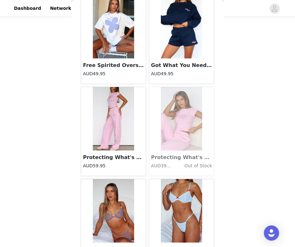
scroll to position [14549, 0]
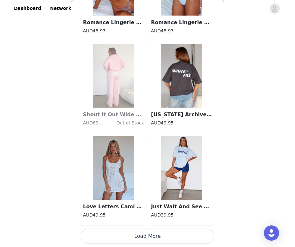
click at [147, 240] on button "Load More" at bounding box center [147, 236] width 133 height 15
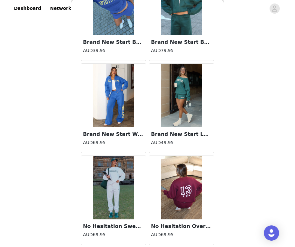
scroll to position [15471, 0]
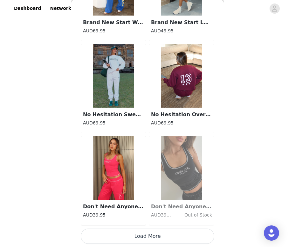
click at [146, 238] on button "Load More" at bounding box center [147, 236] width 133 height 15
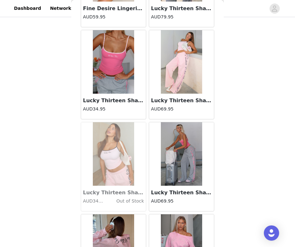
scroll to position [16393, 0]
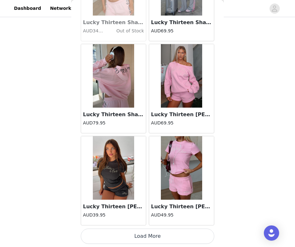
click at [147, 234] on button "Load More" at bounding box center [147, 236] width 133 height 15
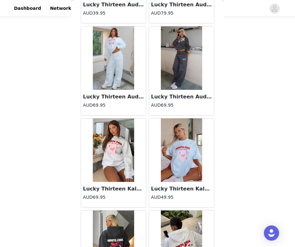
scroll to position [17314, 0]
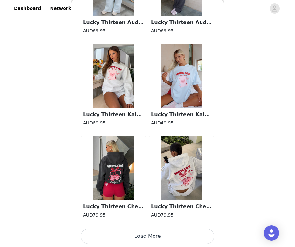
click at [155, 242] on button "Load More" at bounding box center [147, 236] width 133 height 15
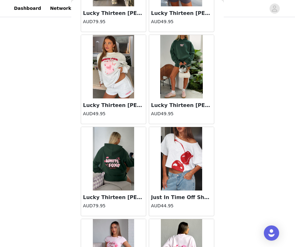
scroll to position [18236, 0]
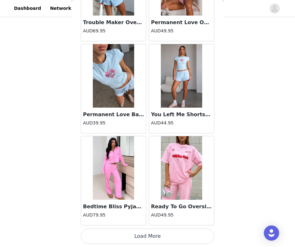
click at [153, 233] on button "Load More" at bounding box center [147, 236] width 133 height 15
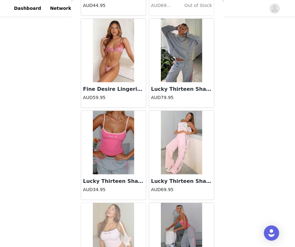
scroll to position [16209, 0]
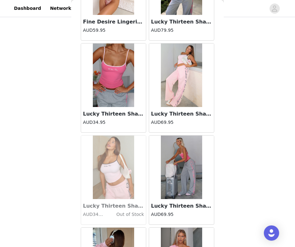
click at [167, 169] on img at bounding box center [181, 168] width 41 height 64
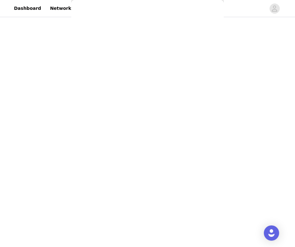
scroll to position [0, 0]
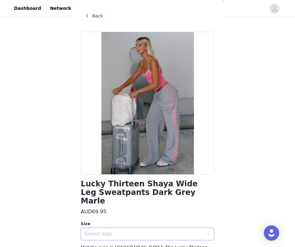
click at [145, 231] on div "Select size" at bounding box center [144, 234] width 119 height 6
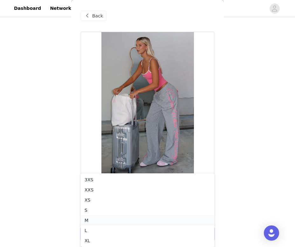
click at [103, 223] on li "M" at bounding box center [147, 220] width 133 height 10
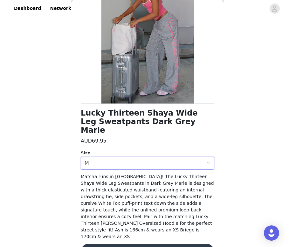
scroll to position [75, 0]
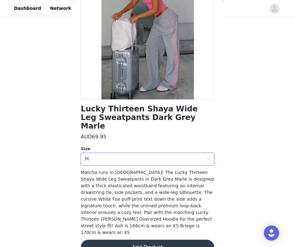
click at [133, 240] on button "Add Product" at bounding box center [147, 247] width 133 height 15
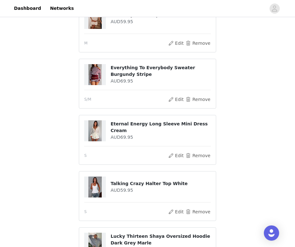
scroll to position [255, 0]
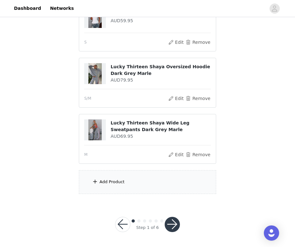
click at [140, 183] on div "Add Product" at bounding box center [147, 182] width 137 height 24
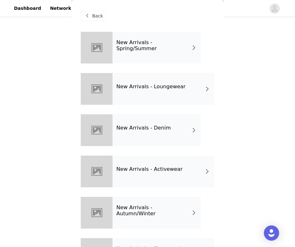
click at [178, 80] on div "New Arrivals - Loungewear" at bounding box center [163, 89] width 102 height 32
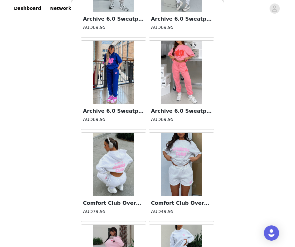
scroll to position [725, 0]
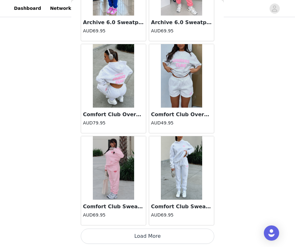
click at [148, 240] on button "Load More" at bounding box center [147, 236] width 133 height 15
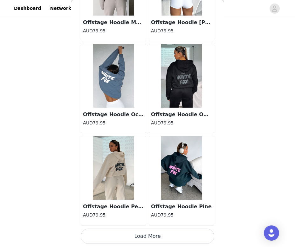
click at [148, 240] on button "Load More" at bounding box center [147, 236] width 133 height 15
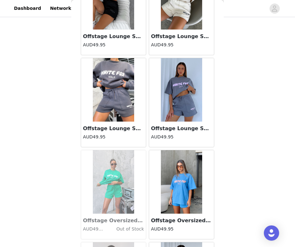
scroll to position [2568, 0]
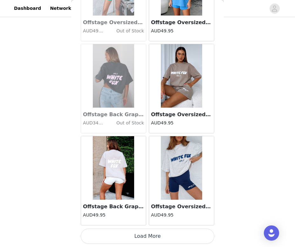
click at [147, 230] on button "Load More" at bounding box center [147, 236] width 133 height 15
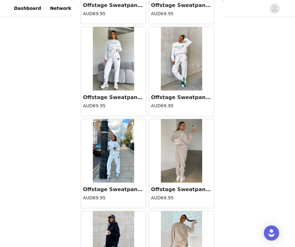
scroll to position [3490, 0]
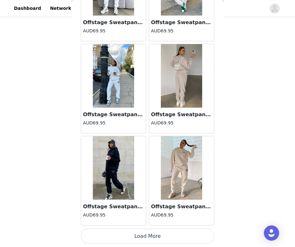
click at [147, 238] on button "Load More" at bounding box center [147, 236] width 133 height 15
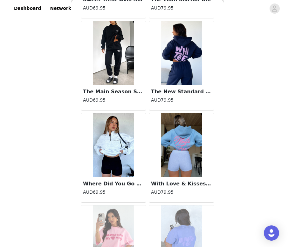
scroll to position [4412, 0]
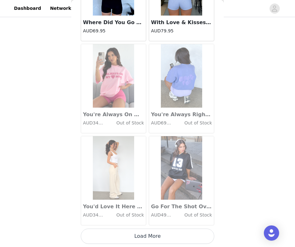
click at [147, 238] on button "Load More" at bounding box center [147, 236] width 133 height 15
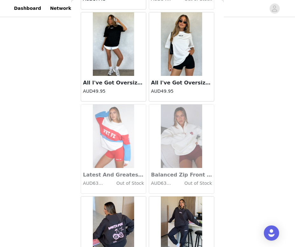
scroll to position [5333, 0]
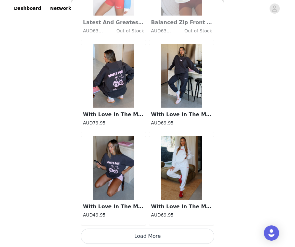
click at [147, 238] on button "Load More" at bounding box center [147, 236] width 133 height 15
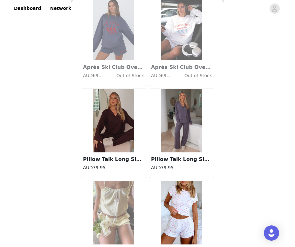
scroll to position [6255, 0]
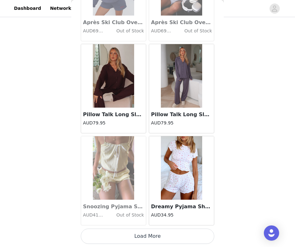
click at [147, 240] on button "Load More" at bounding box center [147, 236] width 133 height 15
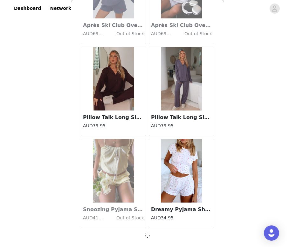
scroll to position [6252, 0]
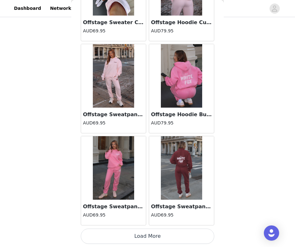
click at [147, 239] on button "Load More" at bounding box center [147, 236] width 133 height 15
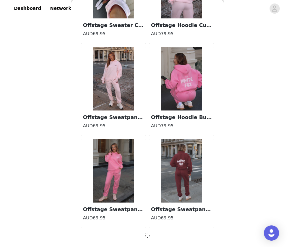
scroll to position [7174, 0]
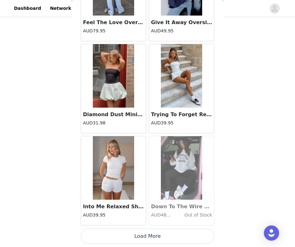
click at [147, 238] on button "Load More" at bounding box center [147, 236] width 133 height 15
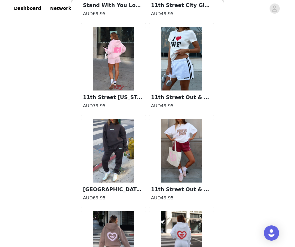
scroll to position [8579, 0]
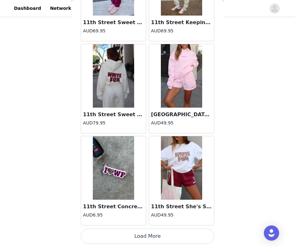
click at [147, 238] on button "Load More" at bounding box center [147, 236] width 133 height 15
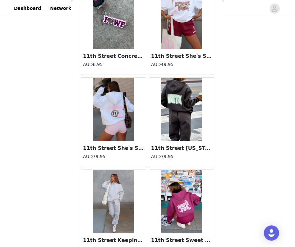
scroll to position [9290, 0]
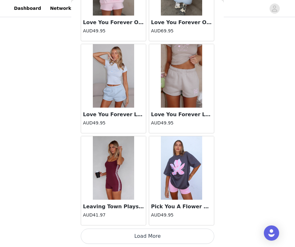
click at [147, 238] on button "Load More" at bounding box center [147, 236] width 133 height 15
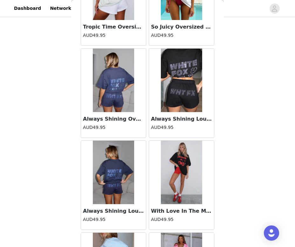
scroll to position [10117, 0]
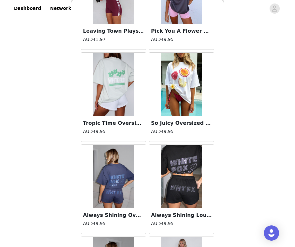
click at [169, 92] on img at bounding box center [181, 85] width 41 height 64
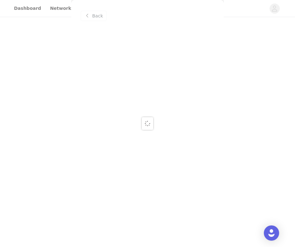
scroll to position [0, 0]
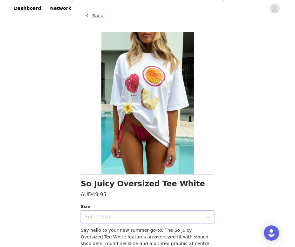
click at [94, 221] on div "Select size" at bounding box center [146, 217] width 122 height 12
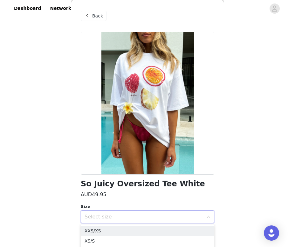
click at [94, 221] on div "Select size" at bounding box center [146, 217] width 122 height 12
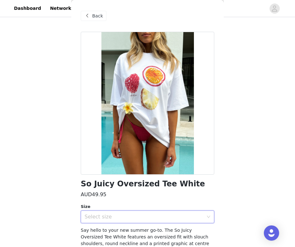
scroll to position [46, 0]
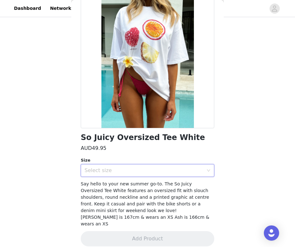
click at [100, 170] on div "Select size" at bounding box center [144, 170] width 119 height 6
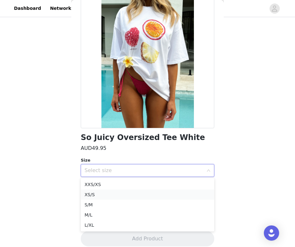
click at [106, 194] on li "XS/S" at bounding box center [147, 195] width 133 height 10
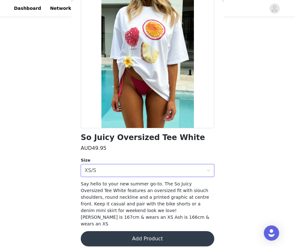
click at [151, 231] on button "Add Product" at bounding box center [147, 238] width 133 height 15
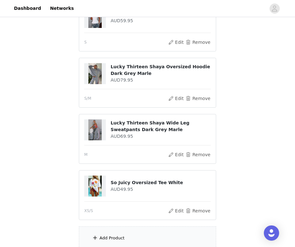
click at [149, 235] on div "Add Product" at bounding box center [147, 239] width 137 height 24
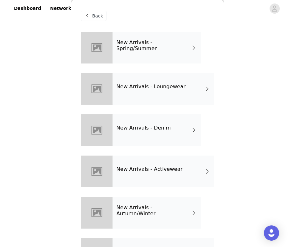
click at [165, 55] on div "New Arrivals - Spring/Summer" at bounding box center [156, 48] width 88 height 32
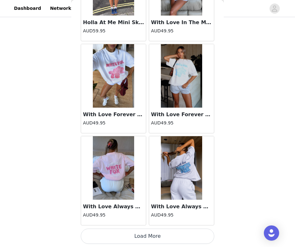
click at [143, 239] on button "Load More" at bounding box center [147, 236] width 133 height 15
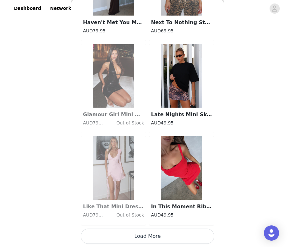
click at [143, 239] on button "Load More" at bounding box center [147, 236] width 133 height 15
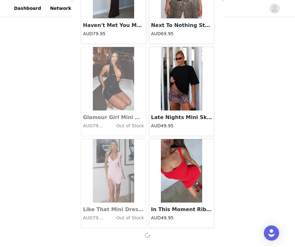
scroll to position [1644, 0]
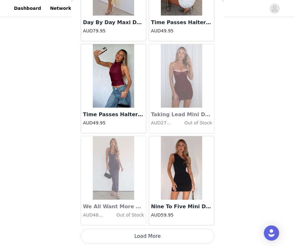
click at [143, 239] on button "Load More" at bounding box center [147, 236] width 133 height 15
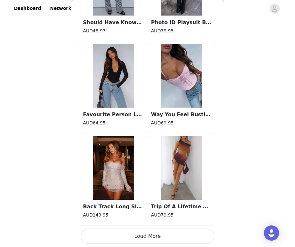
click at [143, 239] on button "Load More" at bounding box center [147, 236] width 133 height 15
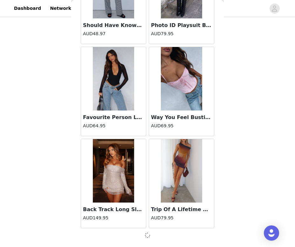
scroll to position [3487, 0]
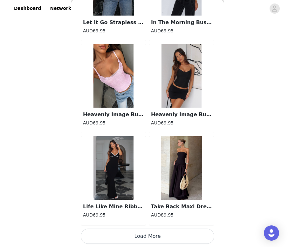
click at [143, 239] on button "Load More" at bounding box center [147, 236] width 133 height 15
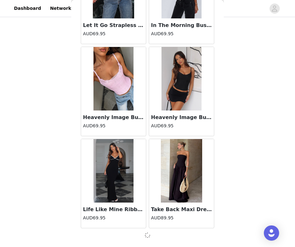
scroll to position [4409, 0]
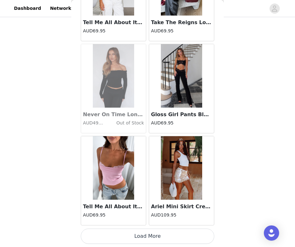
click at [143, 239] on button "Load More" at bounding box center [147, 236] width 133 height 15
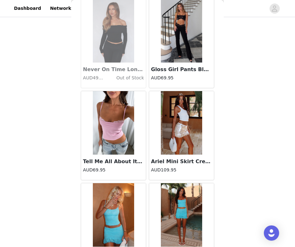
scroll to position [6255, 0]
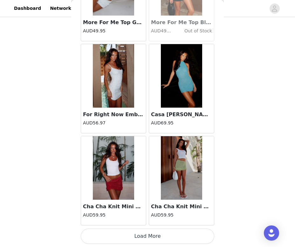
click at [143, 238] on button "Load More" at bounding box center [147, 236] width 133 height 15
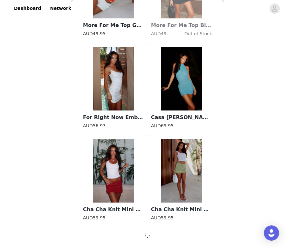
scroll to position [6252, 0]
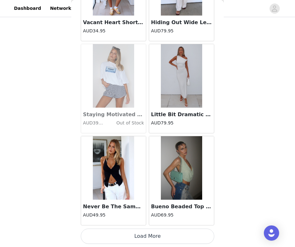
click at [143, 238] on button "Load More" at bounding box center [147, 236] width 133 height 15
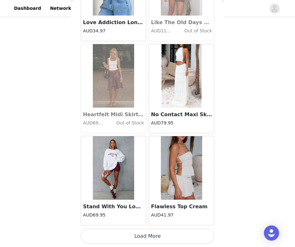
click at [143, 238] on button "Load More" at bounding box center [147, 236] width 133 height 15
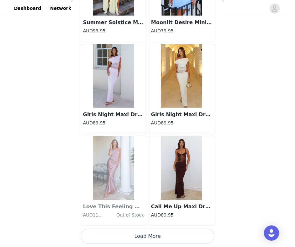
click at [143, 238] on button "Load More" at bounding box center [147, 236] width 133 height 15
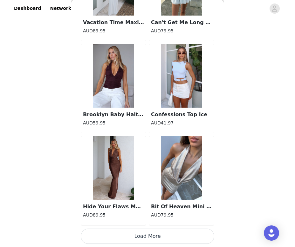
click at [143, 238] on button "Load More" at bounding box center [147, 236] width 133 height 15
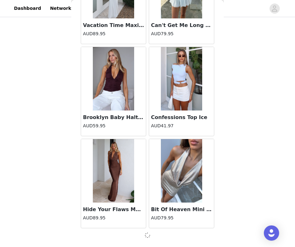
scroll to position [9938, 0]
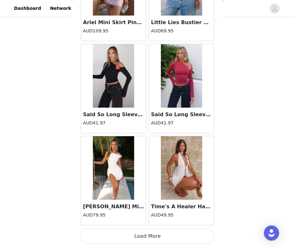
click at [143, 238] on button "Load More" at bounding box center [147, 236] width 133 height 15
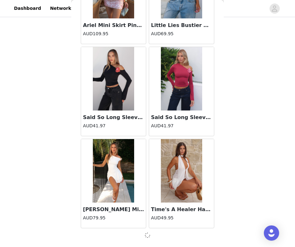
scroll to position [10860, 0]
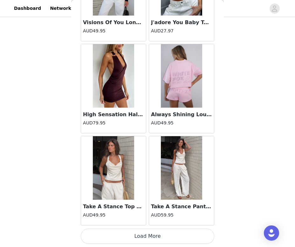
click at [143, 238] on button "Load More" at bounding box center [147, 236] width 133 height 15
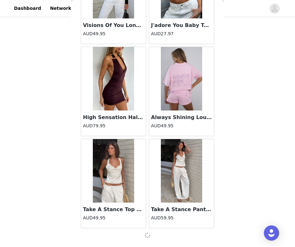
scroll to position [11782, 0]
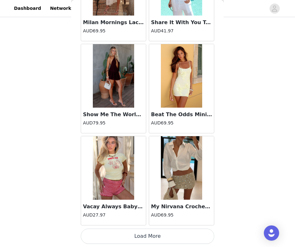
click at [143, 238] on button "Load More" at bounding box center [147, 236] width 133 height 15
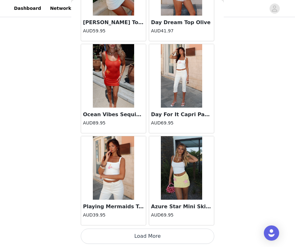
click at [143, 238] on button "Load More" at bounding box center [147, 236] width 133 height 15
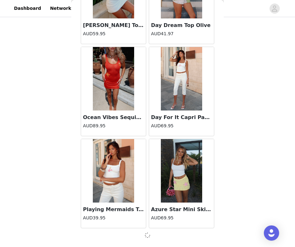
scroll to position [13625, 0]
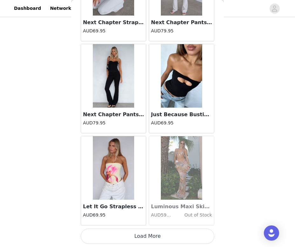
click at [143, 238] on button "Load More" at bounding box center [147, 236] width 133 height 15
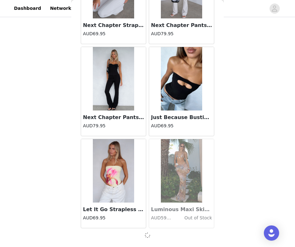
scroll to position [14546, 0]
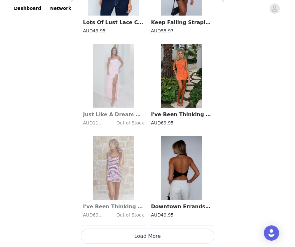
click at [143, 238] on button "Load More" at bounding box center [147, 236] width 133 height 15
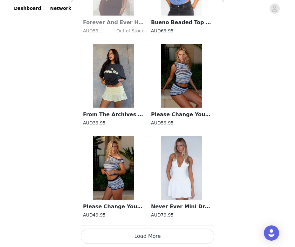
click at [143, 238] on button "Load More" at bounding box center [147, 236] width 133 height 15
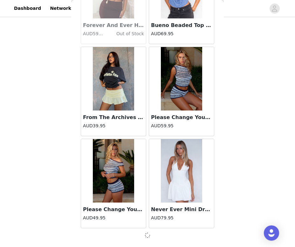
scroll to position [311, 0]
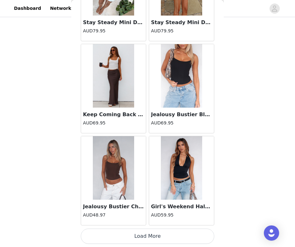
click at [143, 239] on button "Load More" at bounding box center [147, 236] width 133 height 15
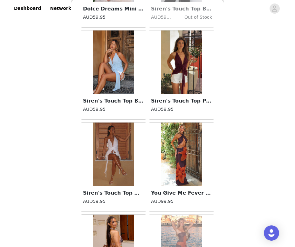
scroll to position [18236, 0]
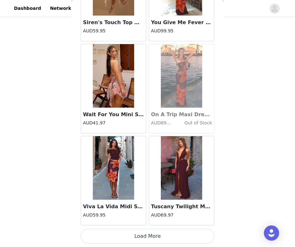
click at [148, 232] on button "Load More" at bounding box center [147, 236] width 133 height 15
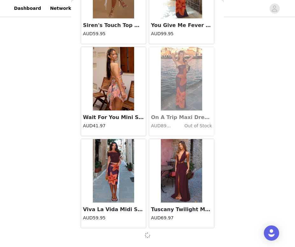
scroll to position [18233, 0]
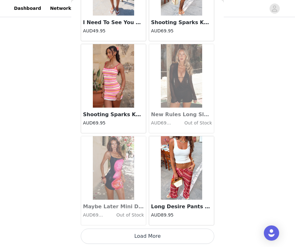
click at [147, 235] on button "Load More" at bounding box center [147, 236] width 133 height 15
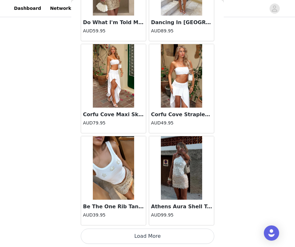
click at [147, 235] on button "Load More" at bounding box center [147, 236] width 133 height 15
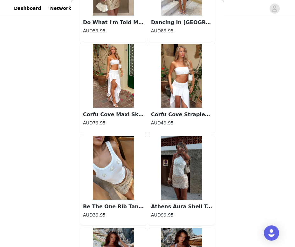
scroll to position [21001, 0]
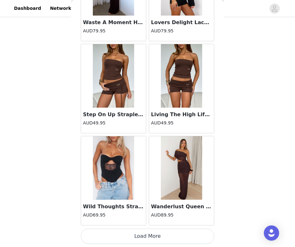
click at [147, 235] on button "Load More" at bounding box center [147, 236] width 133 height 15
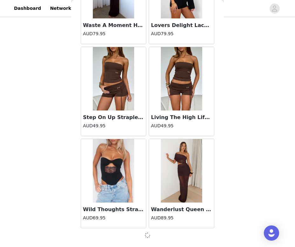
scroll to position [20998, 0]
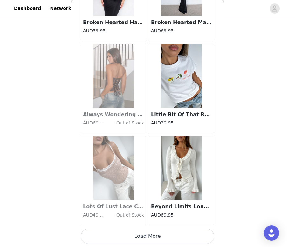
click at [147, 235] on button "Load More" at bounding box center [147, 236] width 133 height 15
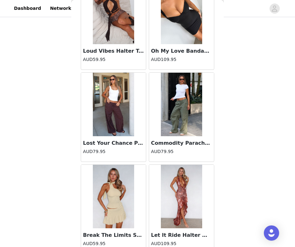
scroll to position [22844, 0]
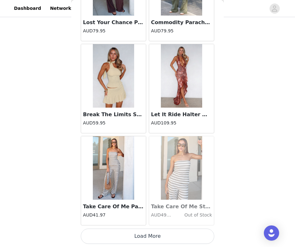
click at [147, 235] on button "Load More" at bounding box center [147, 236] width 133 height 15
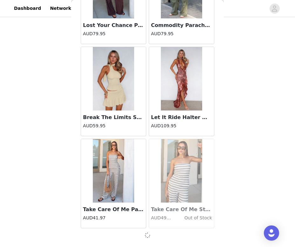
scroll to position [22841, 0]
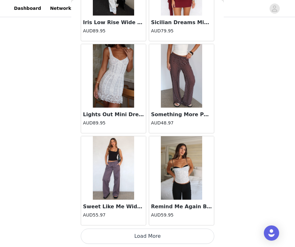
click at [147, 235] on button "Load More" at bounding box center [147, 236] width 133 height 15
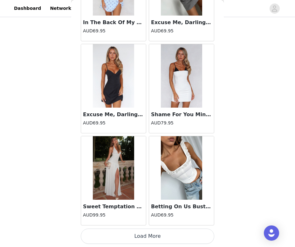
click at [147, 235] on button "Load More" at bounding box center [147, 236] width 133 height 15
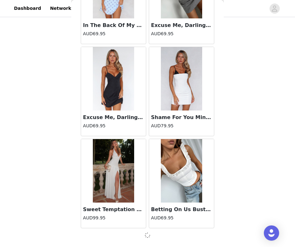
scroll to position [24684, 0]
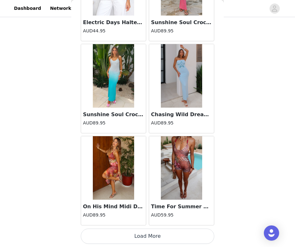
click at [147, 235] on button "Load More" at bounding box center [147, 236] width 133 height 15
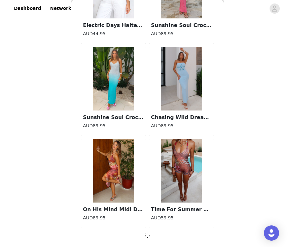
scroll to position [25606, 0]
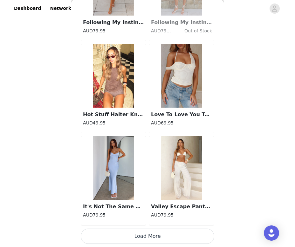
click at [147, 235] on button "Load More" at bounding box center [147, 236] width 133 height 15
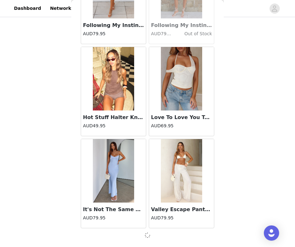
scroll to position [26527, 0]
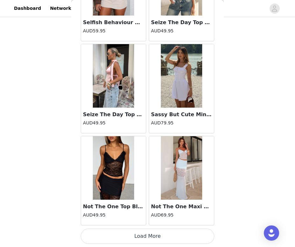
click at [147, 235] on button "Load More" at bounding box center [147, 236] width 133 height 15
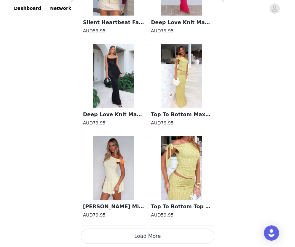
click at [147, 235] on button "Load More" at bounding box center [147, 236] width 133 height 15
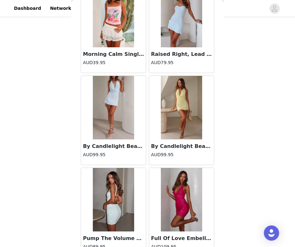
scroll to position [29295, 0]
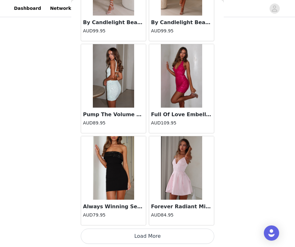
click at [147, 235] on button "Load More" at bounding box center [147, 236] width 133 height 15
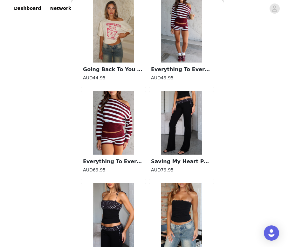
scroll to position [30217, 0]
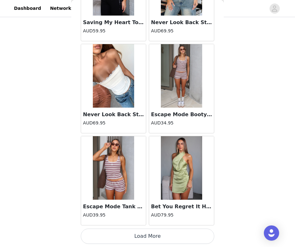
click at [147, 235] on button "Load More" at bounding box center [147, 236] width 133 height 15
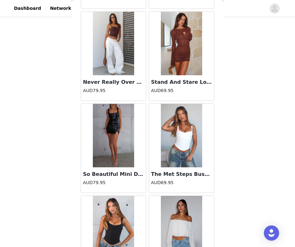
scroll to position [31138, 0]
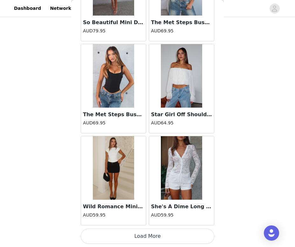
click at [147, 235] on button "Load More" at bounding box center [147, 236] width 133 height 15
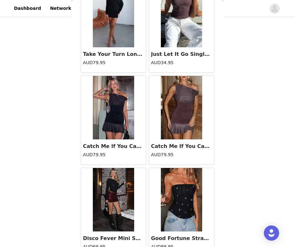
scroll to position [32060, 0]
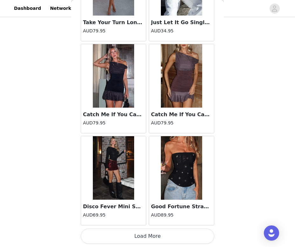
click at [147, 235] on button "Load More" at bounding box center [147, 236] width 133 height 15
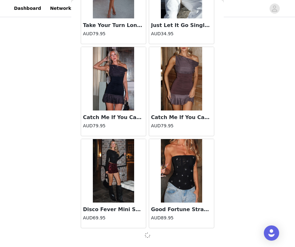
scroll to position [32057, 0]
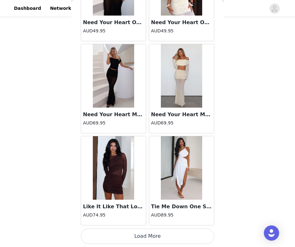
click at [147, 235] on button "Load More" at bounding box center [147, 236] width 133 height 15
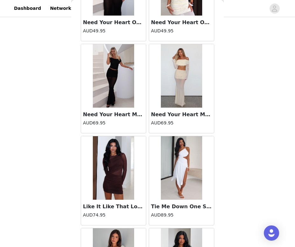
scroll to position [33903, 0]
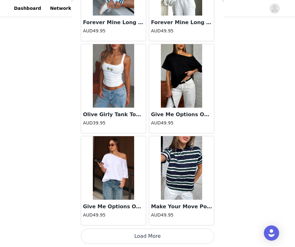
click at [147, 235] on button "Load More" at bounding box center [147, 236] width 133 height 15
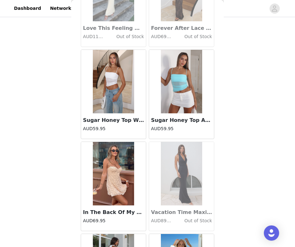
scroll to position [0, 0]
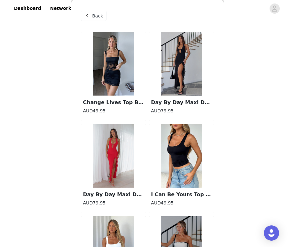
click at [92, 18] on span "Back" at bounding box center [97, 16] width 11 height 7
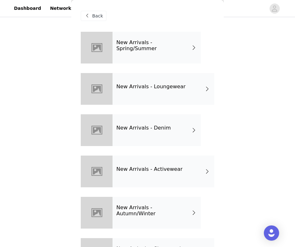
click at [155, 80] on div "New Arrivals - Loungewear" at bounding box center [163, 89] width 102 height 32
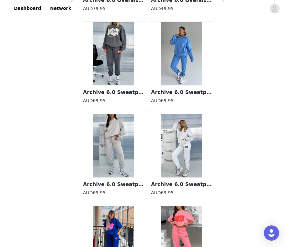
scroll to position [725, 0]
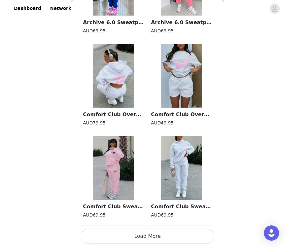
click at [142, 236] on button "Load More" at bounding box center [147, 236] width 133 height 15
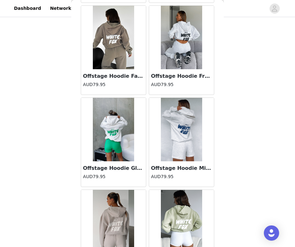
scroll to position [1647, 0]
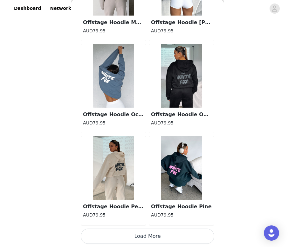
click at [146, 235] on button "Load More" at bounding box center [147, 236] width 133 height 15
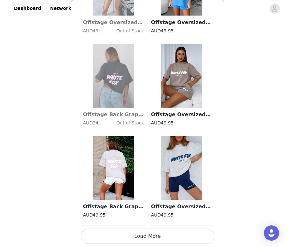
scroll to position [311, 0]
click at [146, 237] on button "Load More" at bounding box center [147, 236] width 133 height 15
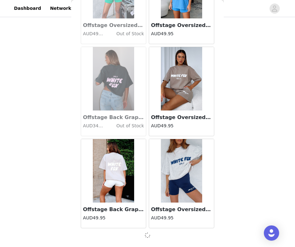
scroll to position [2566, 0]
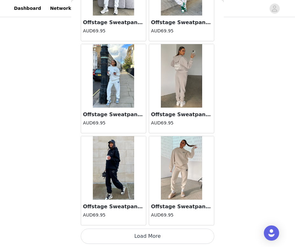
click at [147, 238] on button "Load More" at bounding box center [147, 236] width 133 height 15
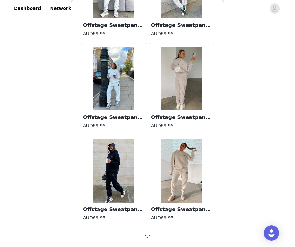
scroll to position [3487, 0]
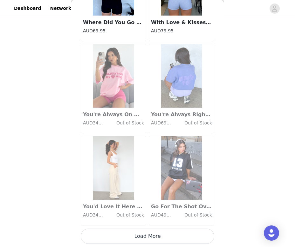
click at [147, 238] on button "Load More" at bounding box center [147, 236] width 133 height 15
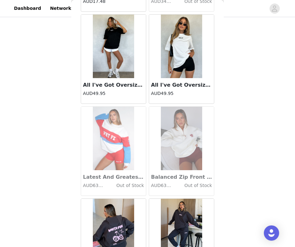
scroll to position [5179, 0]
